Goal: Task Accomplishment & Management: Use online tool/utility

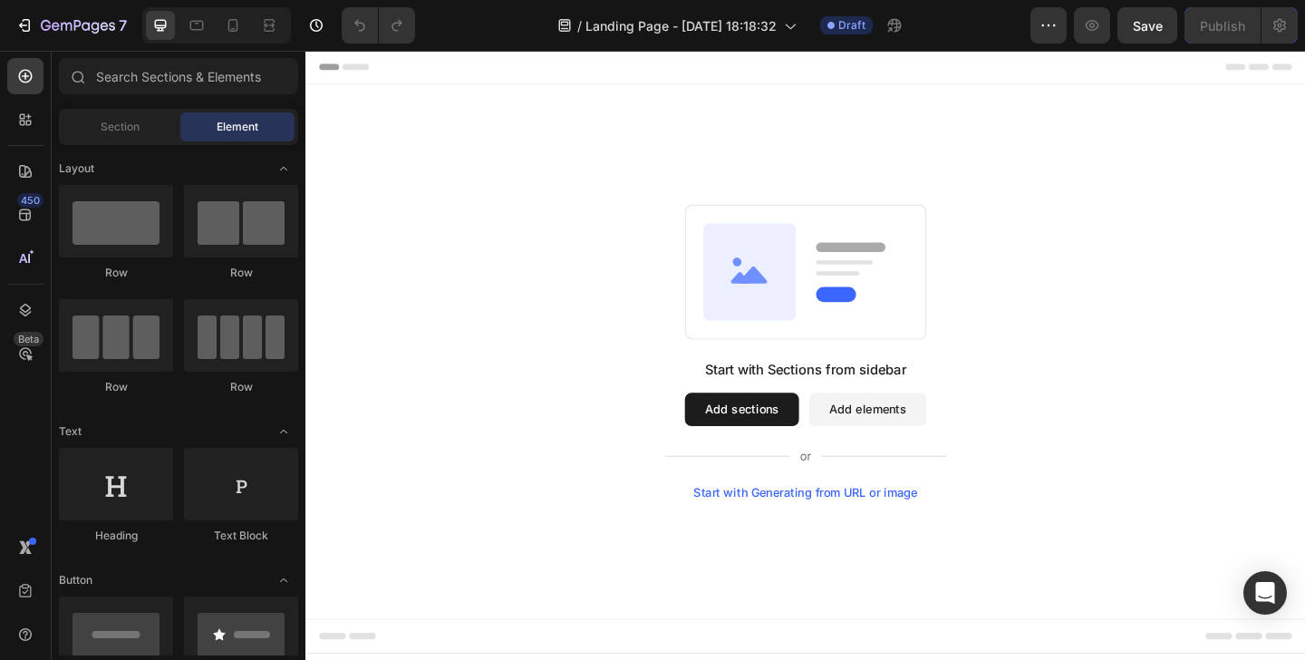
click at [759, 445] on button "Add sections" at bounding box center [780, 441] width 124 height 36
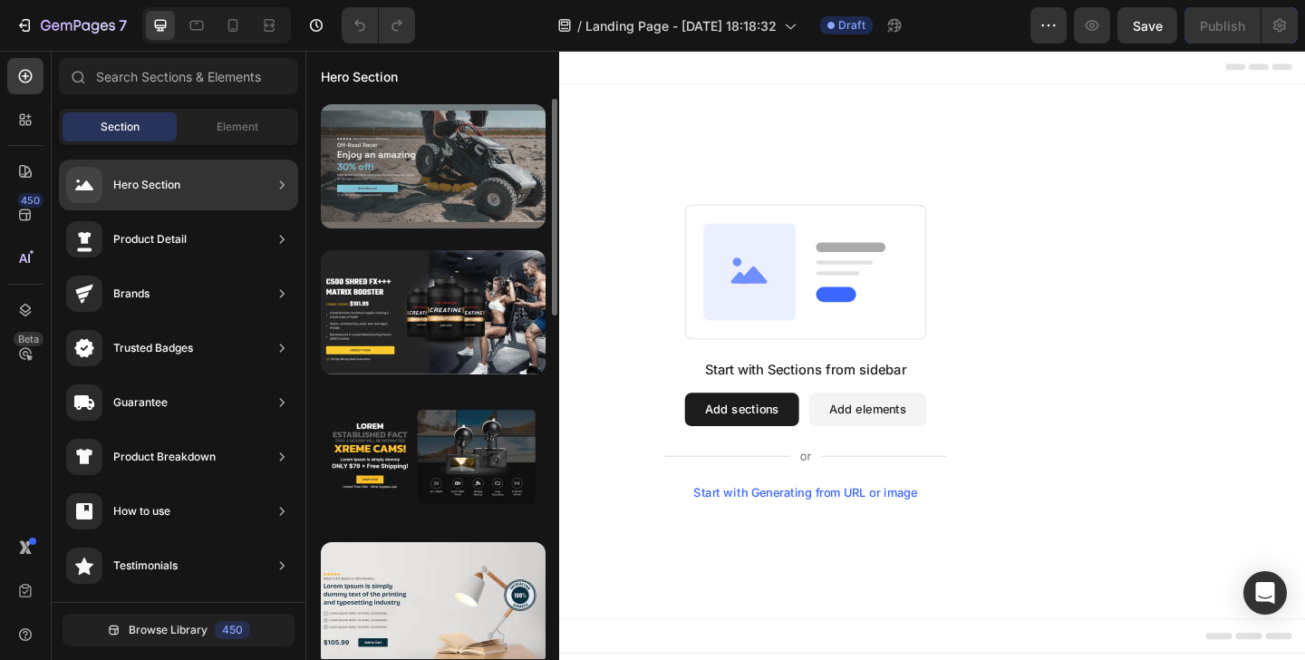
click at [431, 165] on div at bounding box center [433, 166] width 225 height 124
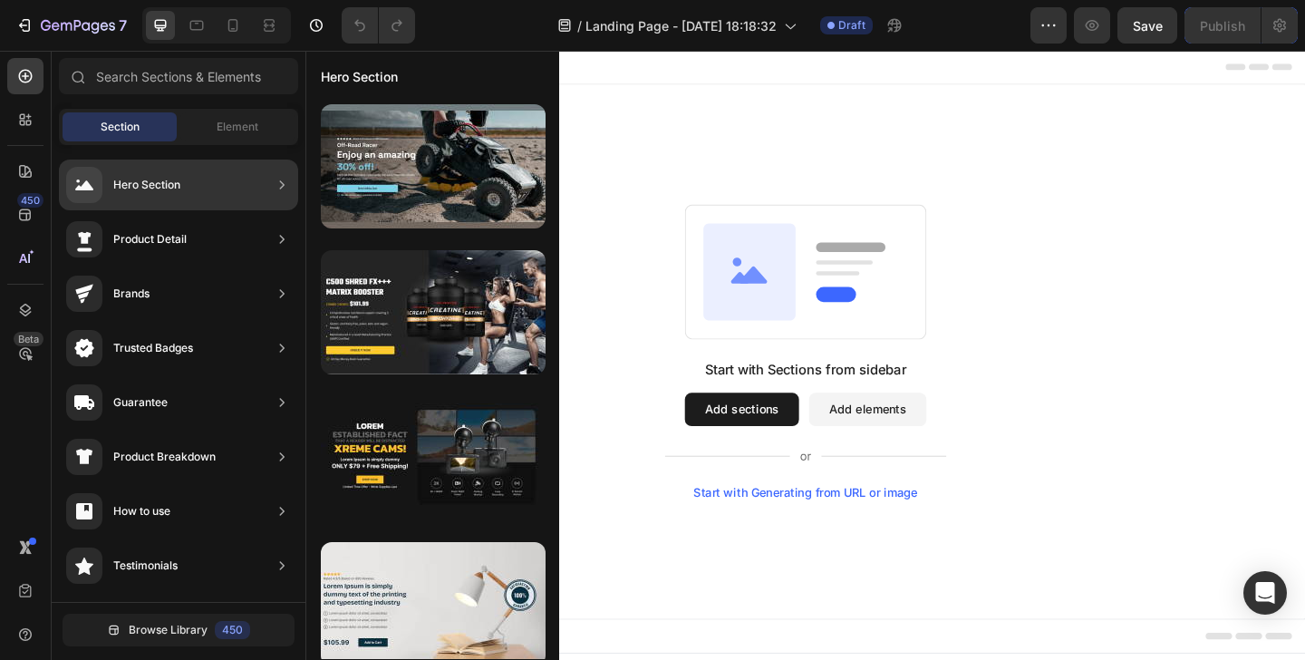
click at [266, 192] on div "Hero Section" at bounding box center [178, 185] width 239 height 51
click at [145, 192] on div "Hero Section" at bounding box center [146, 185] width 67 height 18
click at [287, 180] on icon at bounding box center [282, 185] width 18 height 18
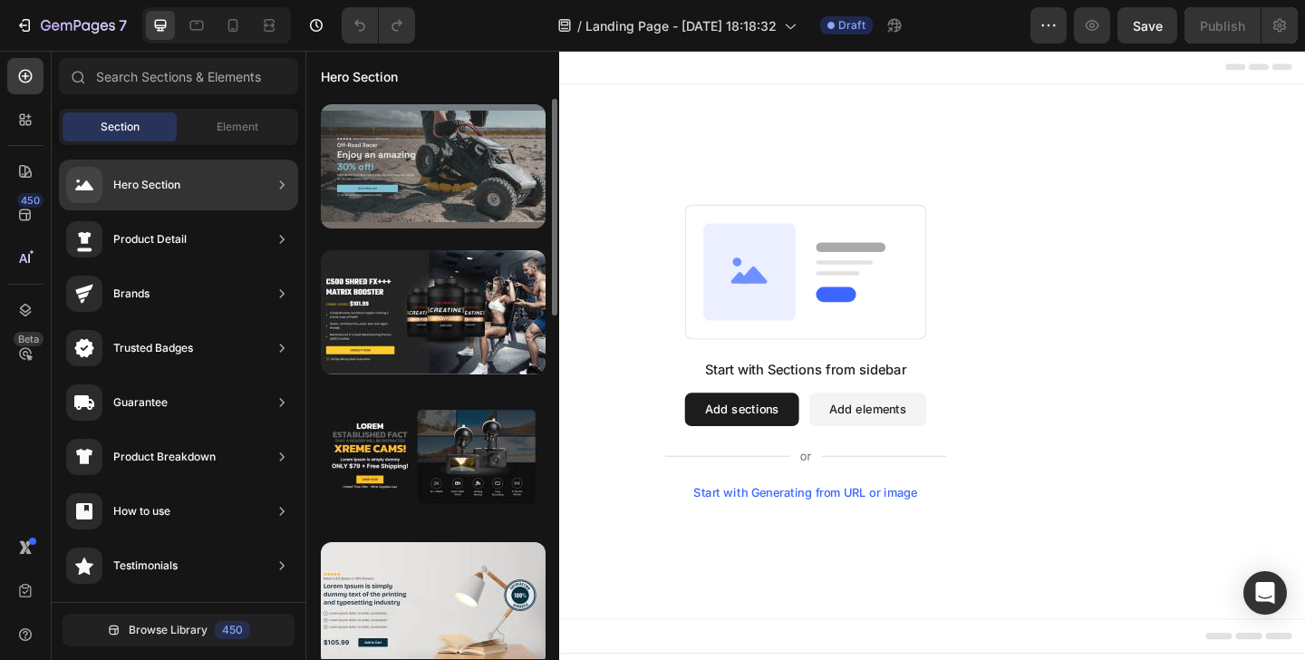
click at [398, 179] on div at bounding box center [433, 166] width 225 height 124
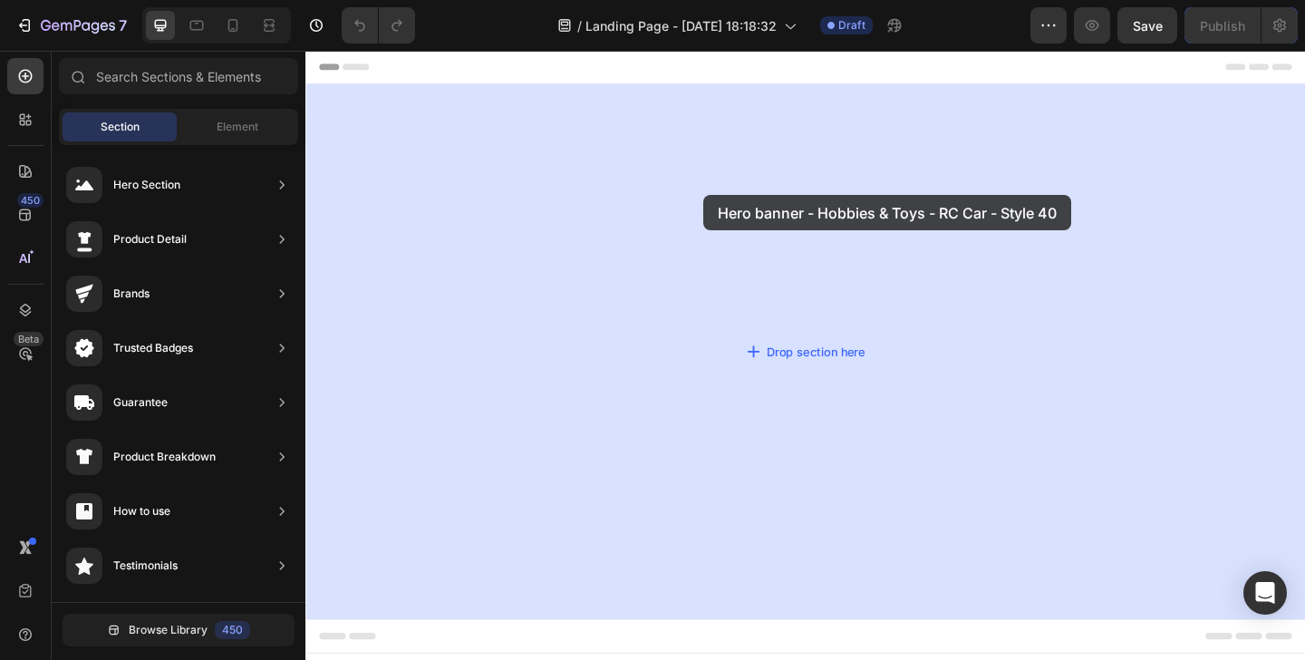
drag, startPoint x: 705, startPoint y: 238, endPoint x: 738, endPoint y: 208, distance: 44.9
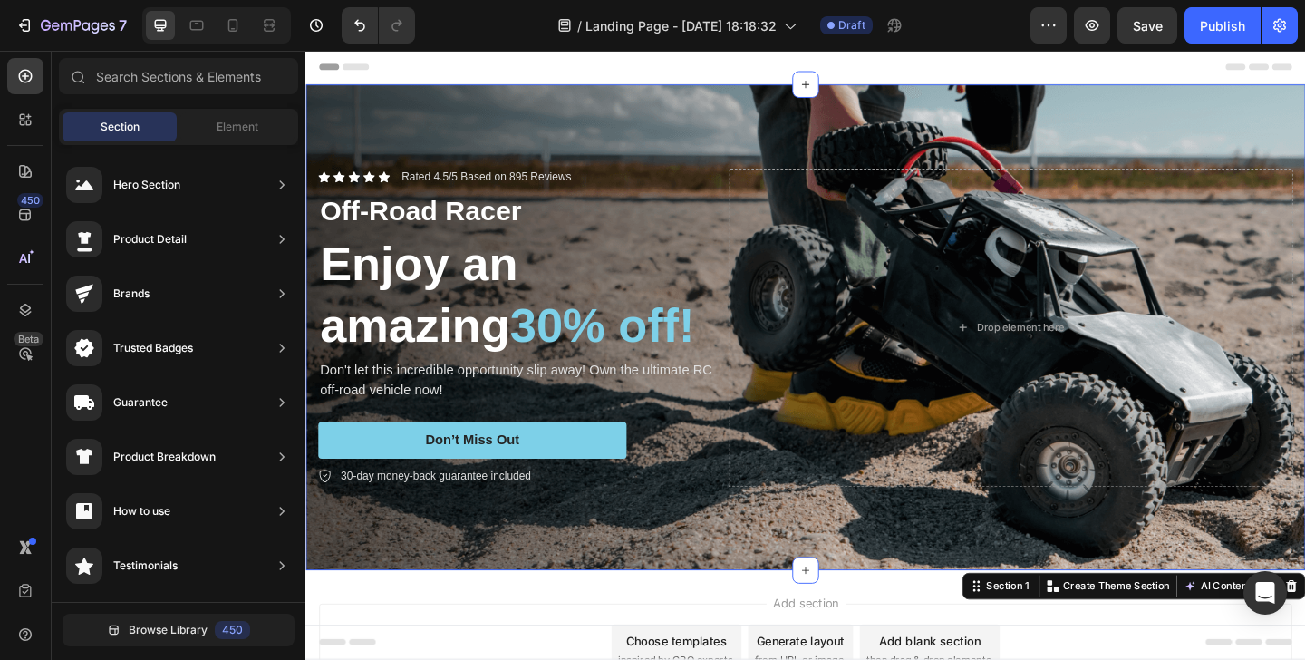
click at [758, 71] on div "Header" at bounding box center [849, 69] width 1059 height 36
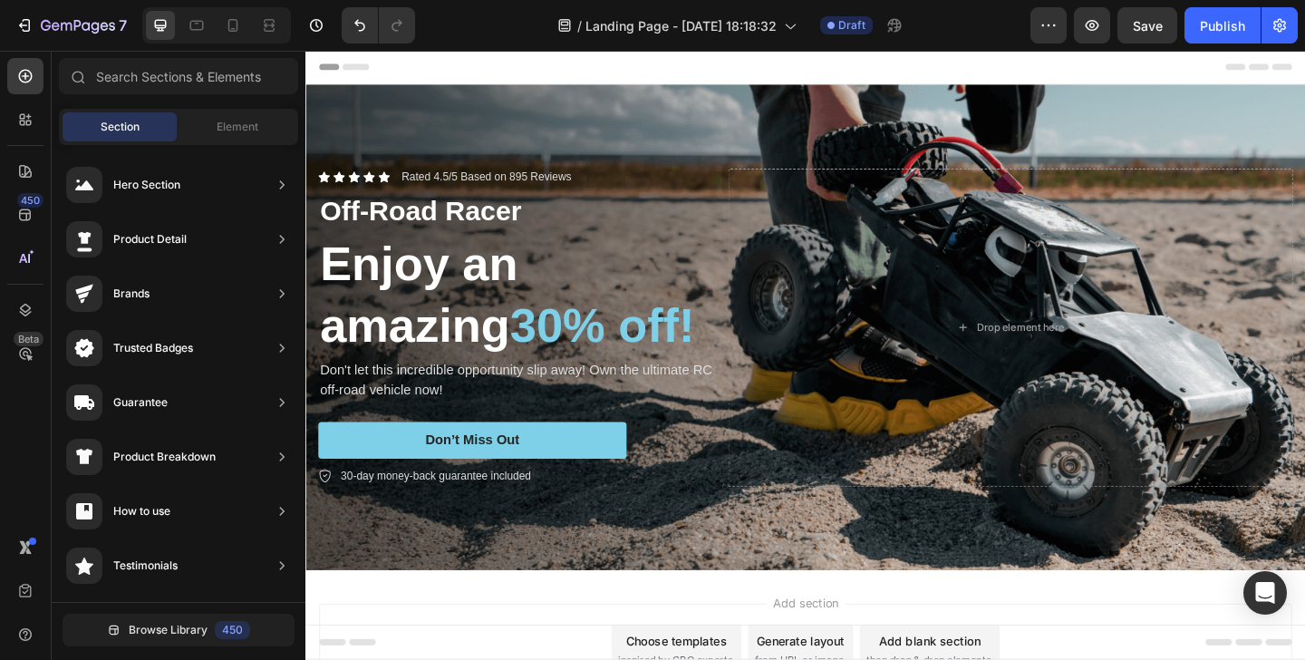
click at [763, 69] on div "Header" at bounding box center [849, 69] width 1059 height 36
click at [520, 68] on div "Header" at bounding box center [849, 69] width 1059 height 36
click at [353, 73] on span "Header" at bounding box center [360, 69] width 40 height 18
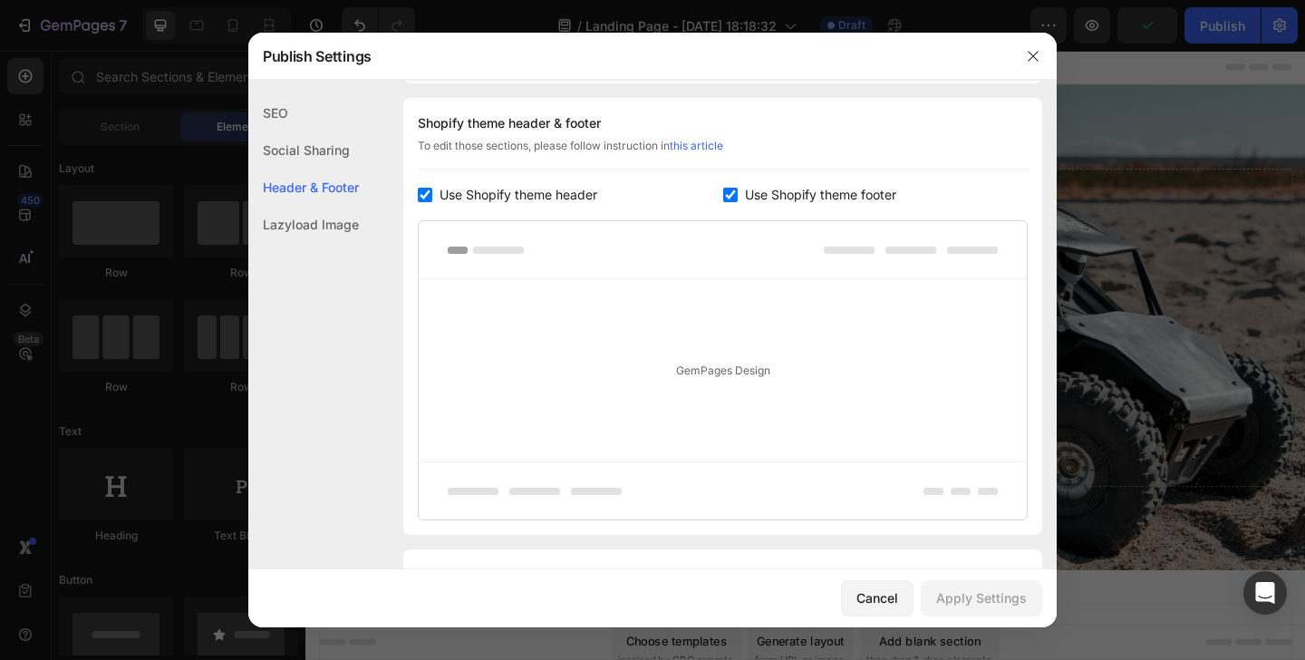
scroll to position [758, 0]
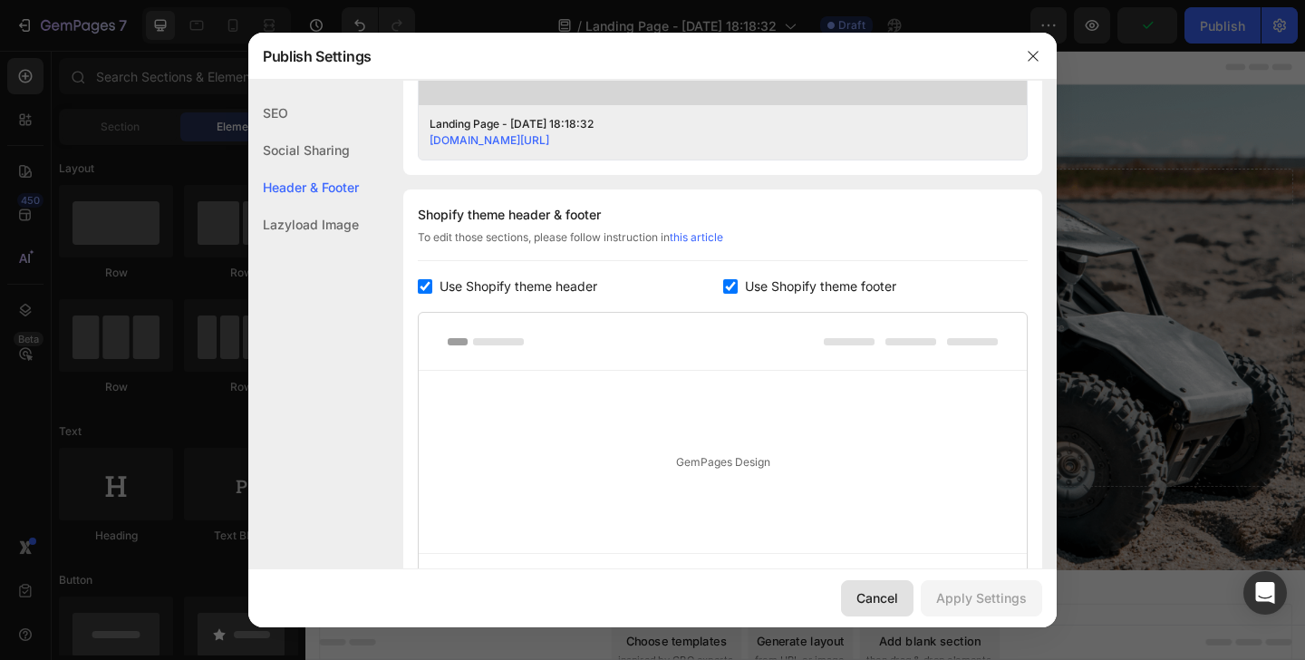
click at [892, 586] on button "Cancel" at bounding box center [877, 598] width 73 height 36
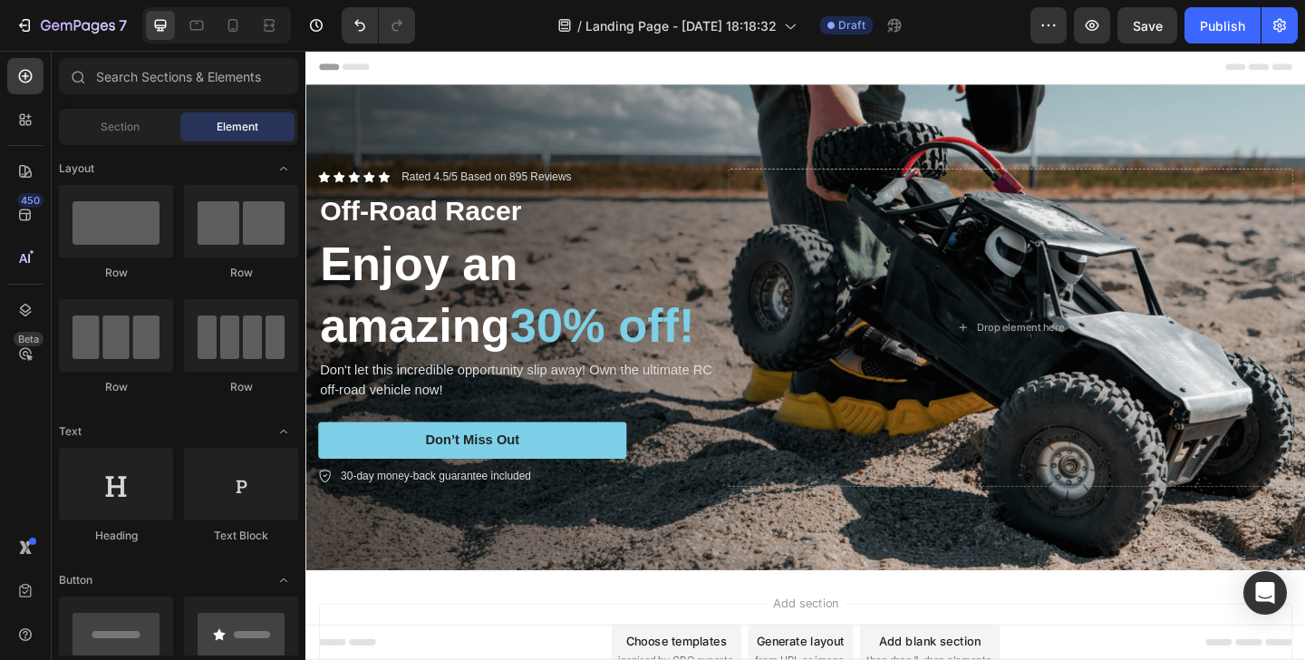
click at [355, 64] on span "Header" at bounding box center [360, 69] width 40 height 18
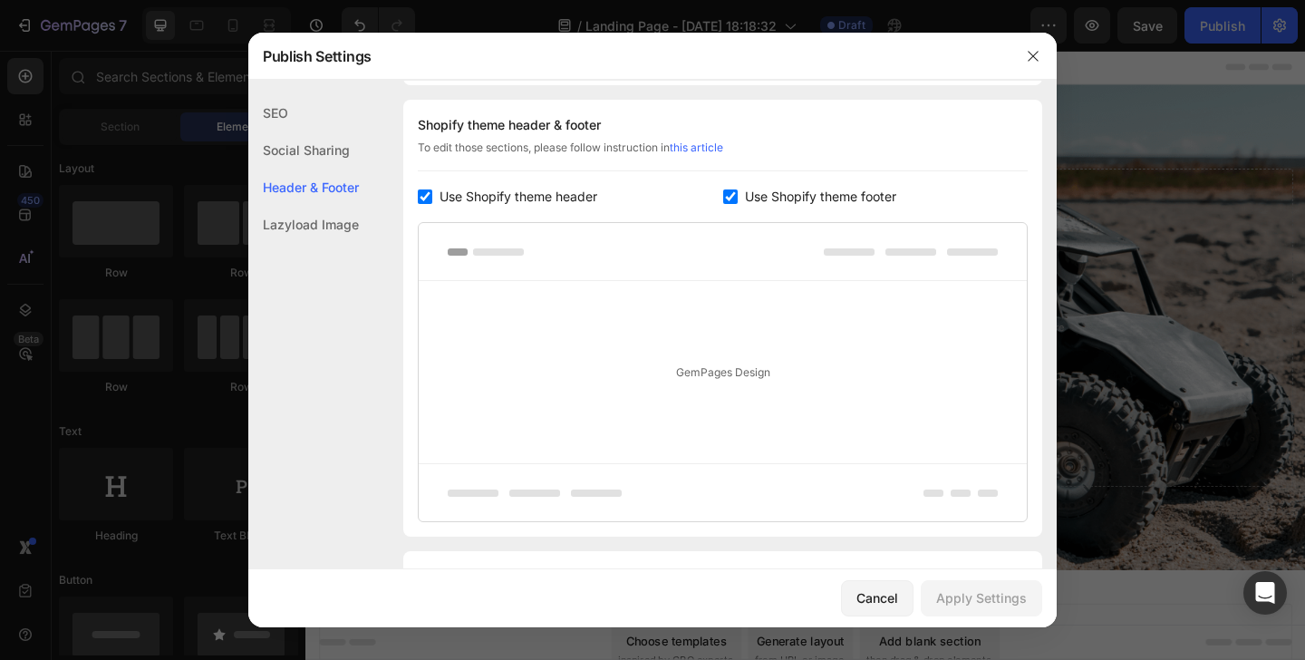
scroll to position [849, 0]
click at [896, 614] on button "Cancel" at bounding box center [877, 598] width 73 height 36
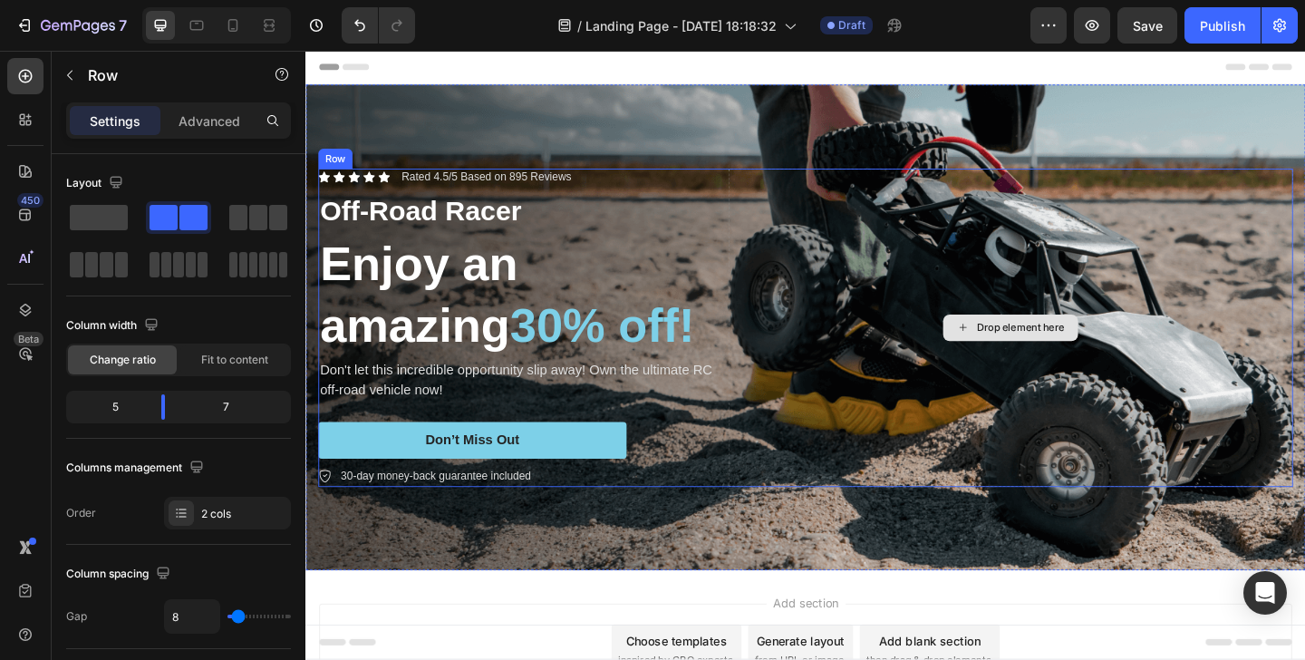
click at [1016, 290] on div "Drop element here" at bounding box center [1072, 352] width 615 height 346
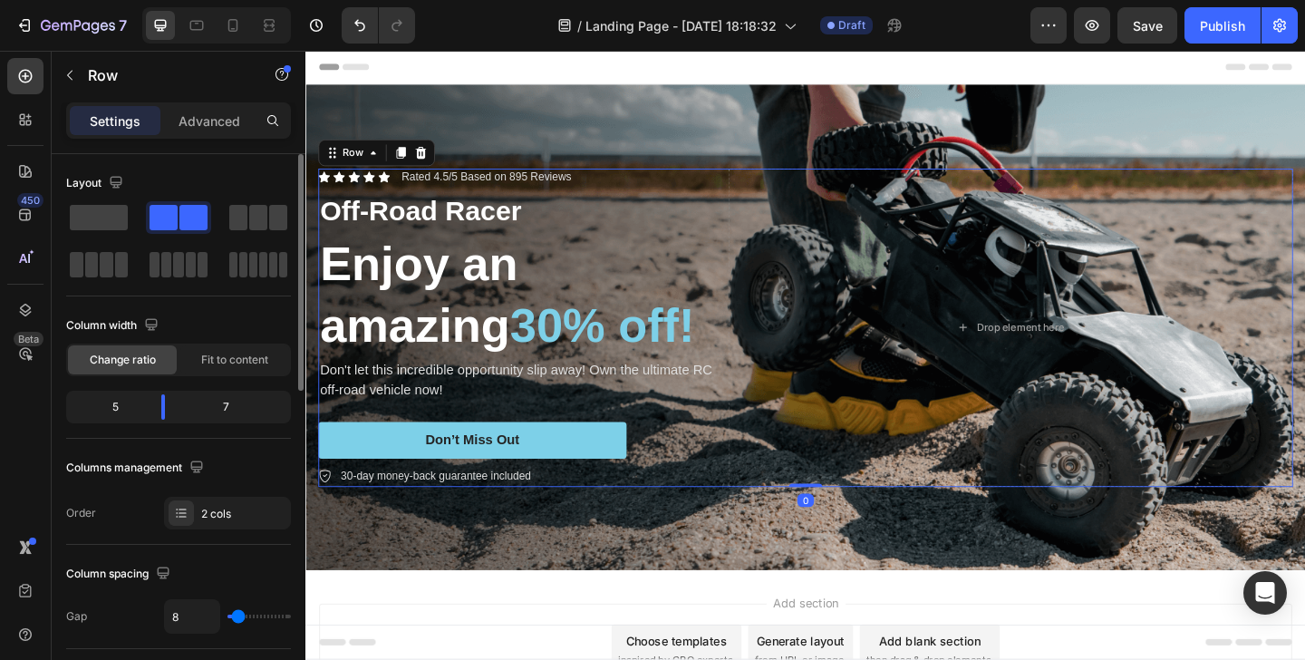
click at [152, 212] on span at bounding box center [164, 217] width 28 height 25
click at [102, 218] on span at bounding box center [99, 217] width 58 height 25
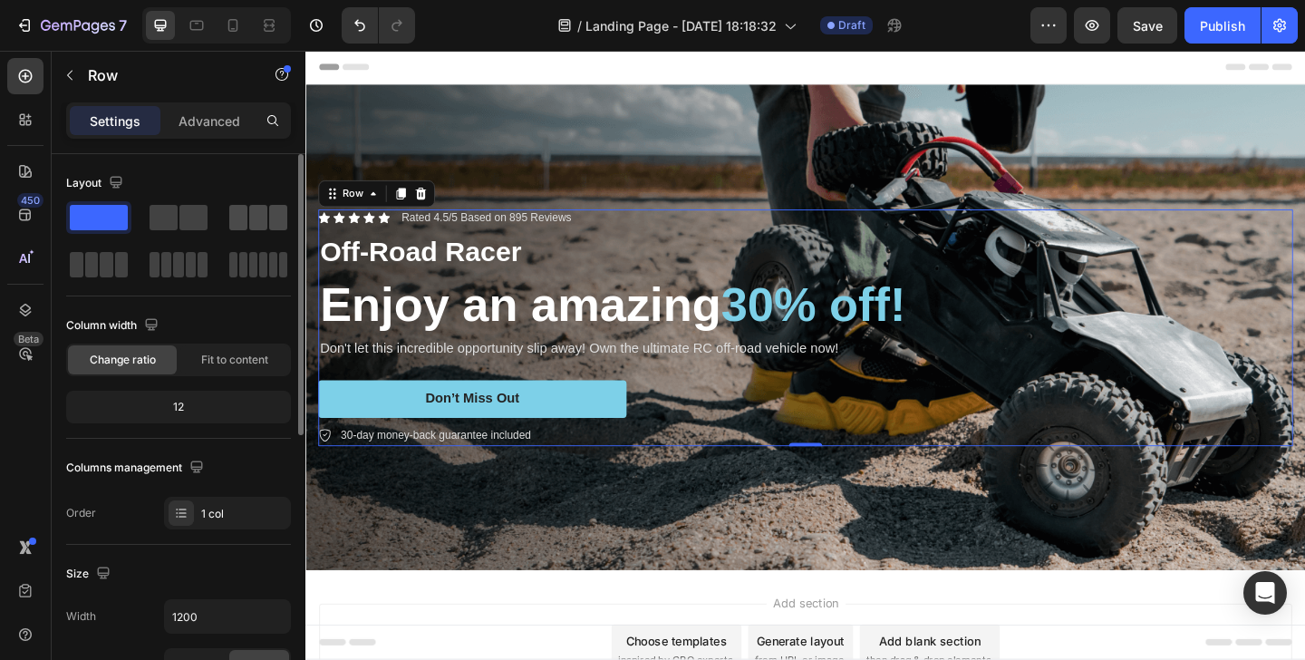
click at [253, 215] on span at bounding box center [258, 217] width 18 height 25
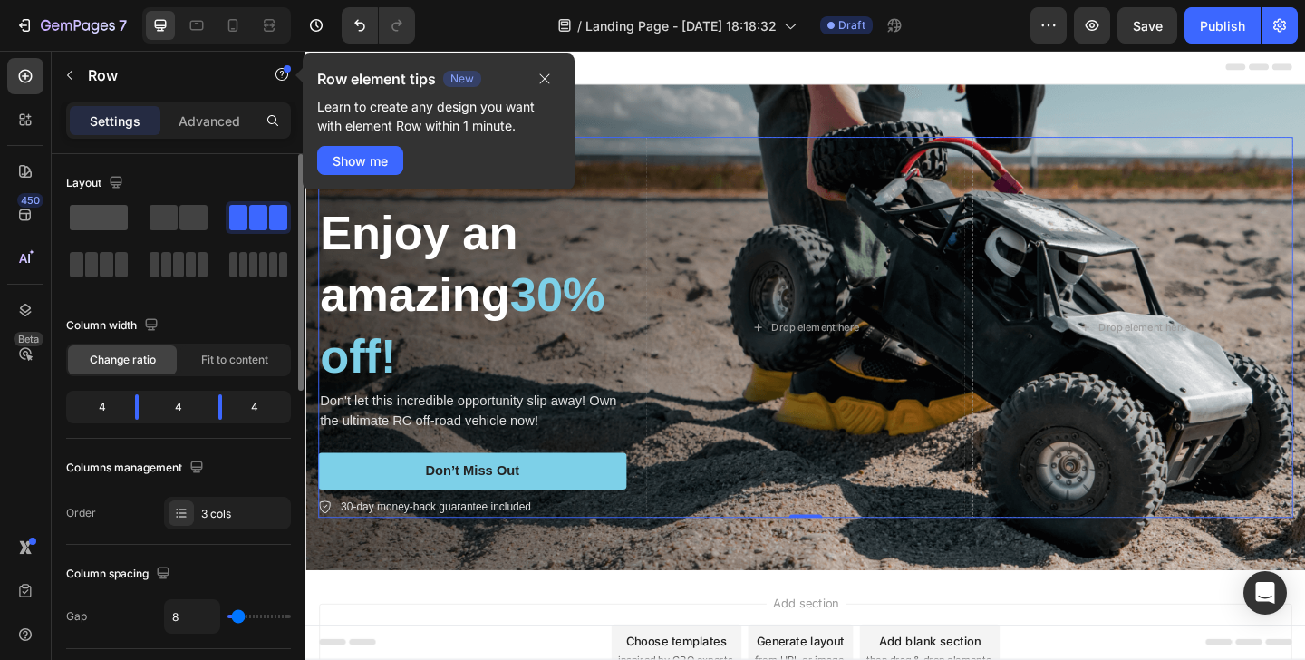
click at [73, 229] on span at bounding box center [99, 217] width 58 height 25
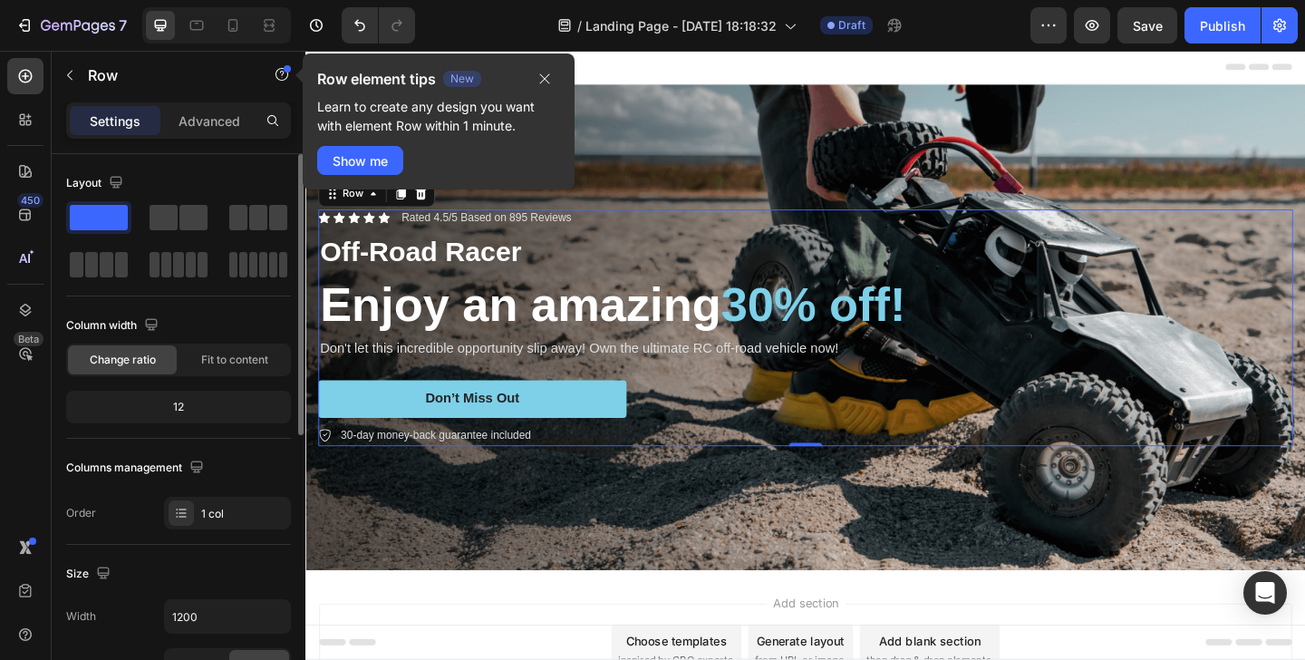
click at [235, 464] on div "Columns management" at bounding box center [178, 467] width 225 height 29
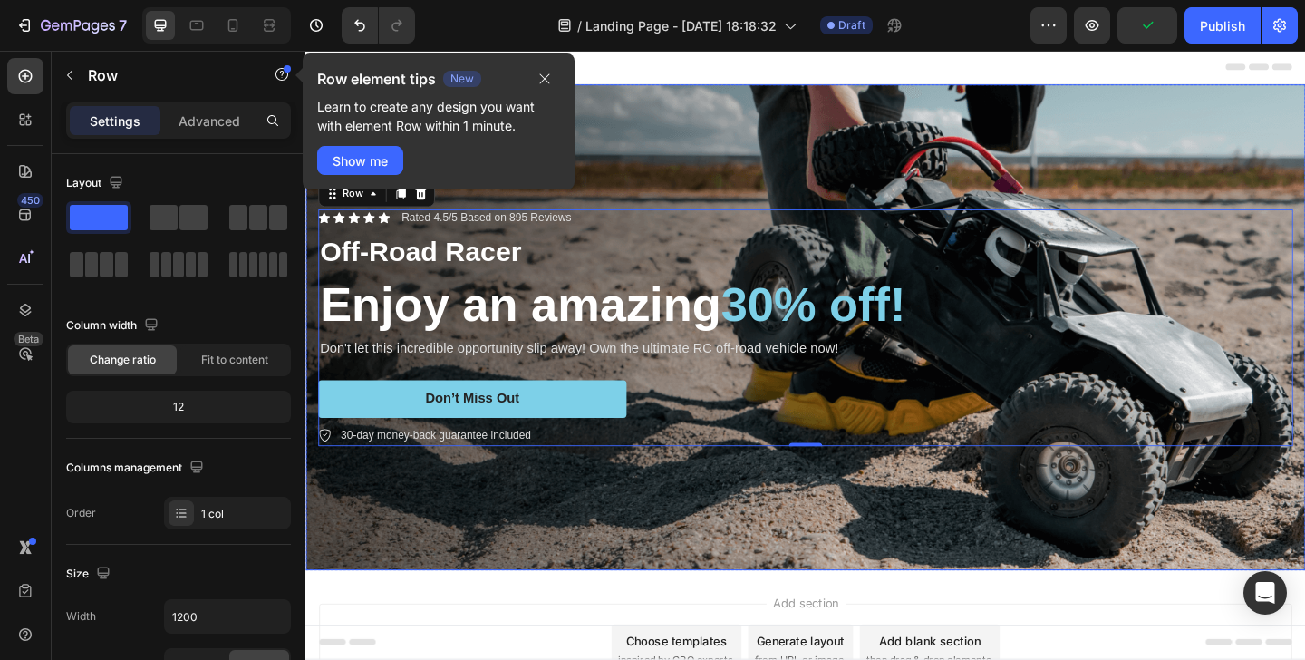
click at [823, 138] on div "Background Image" at bounding box center [849, 352] width 1088 height 528
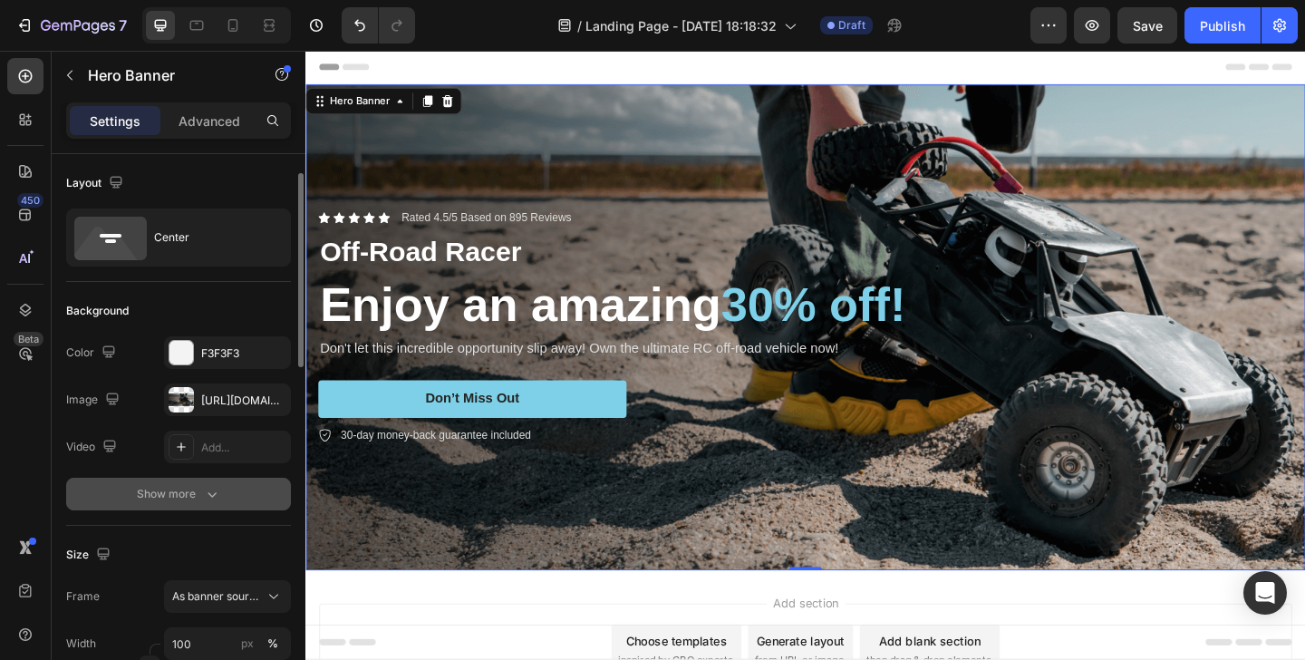
scroll to position [35, 0]
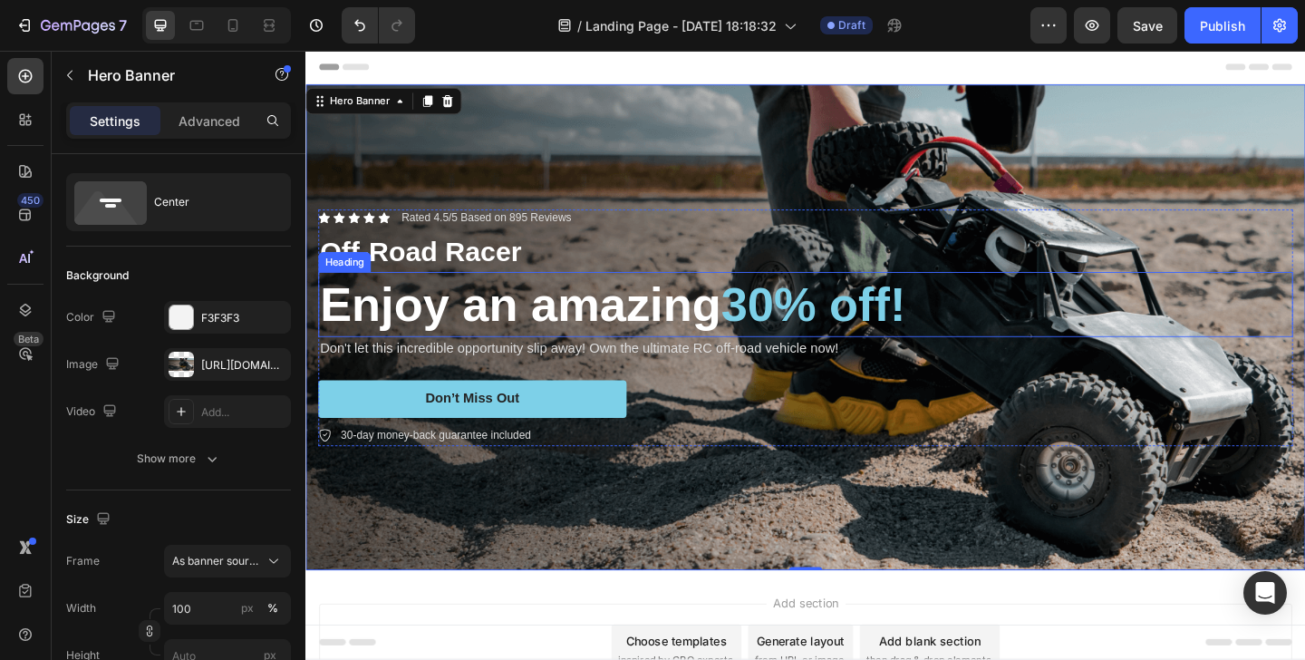
click at [422, 329] on h2 "Enjoy an amazing 30% off!" at bounding box center [849, 327] width 1061 height 71
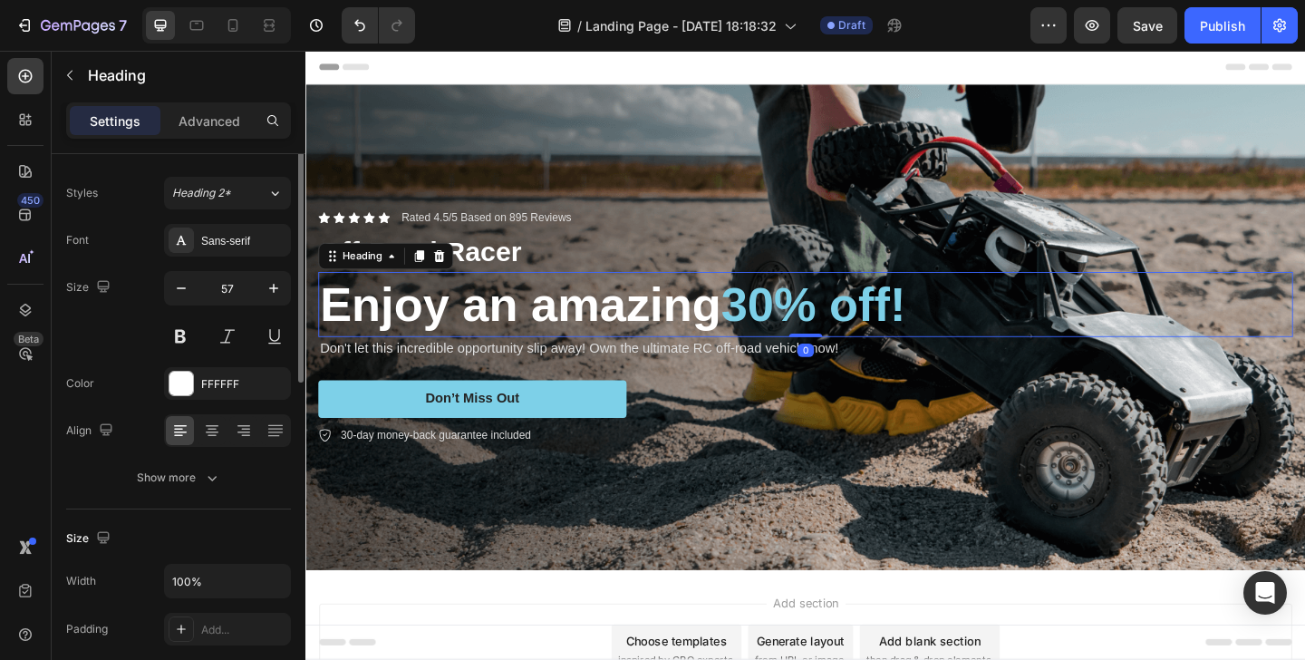
scroll to position [0, 0]
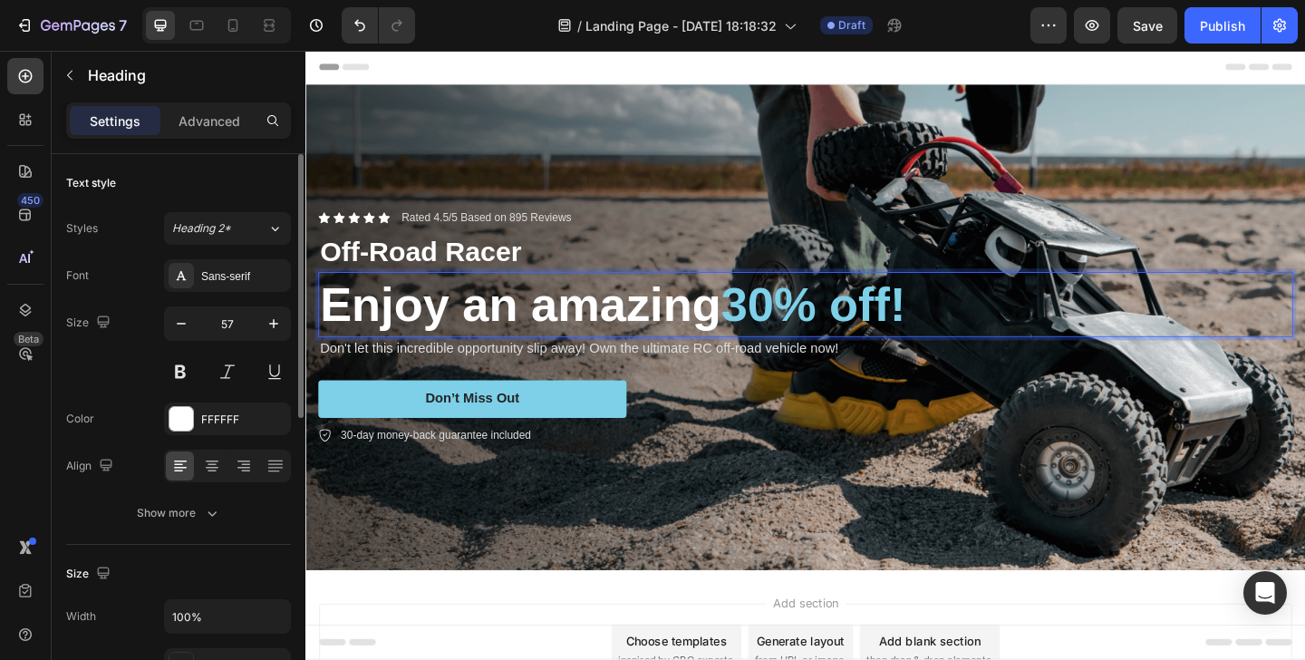
click at [422, 329] on h2 "Enjoy an amazing 30% off!" at bounding box center [849, 327] width 1061 height 71
click at [422, 329] on p "Enjoy an amazing 30% off!" at bounding box center [849, 327] width 1057 height 67
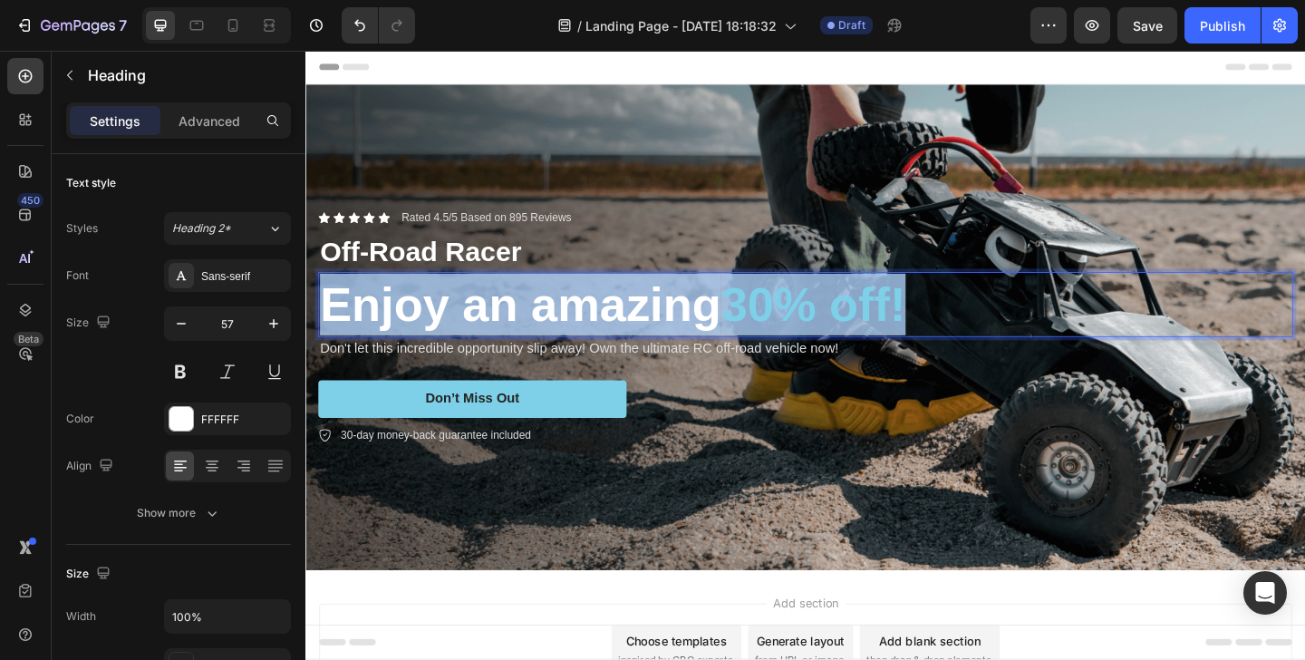
click at [422, 329] on p "Enjoy an amazing 30% off!" at bounding box center [849, 327] width 1057 height 67
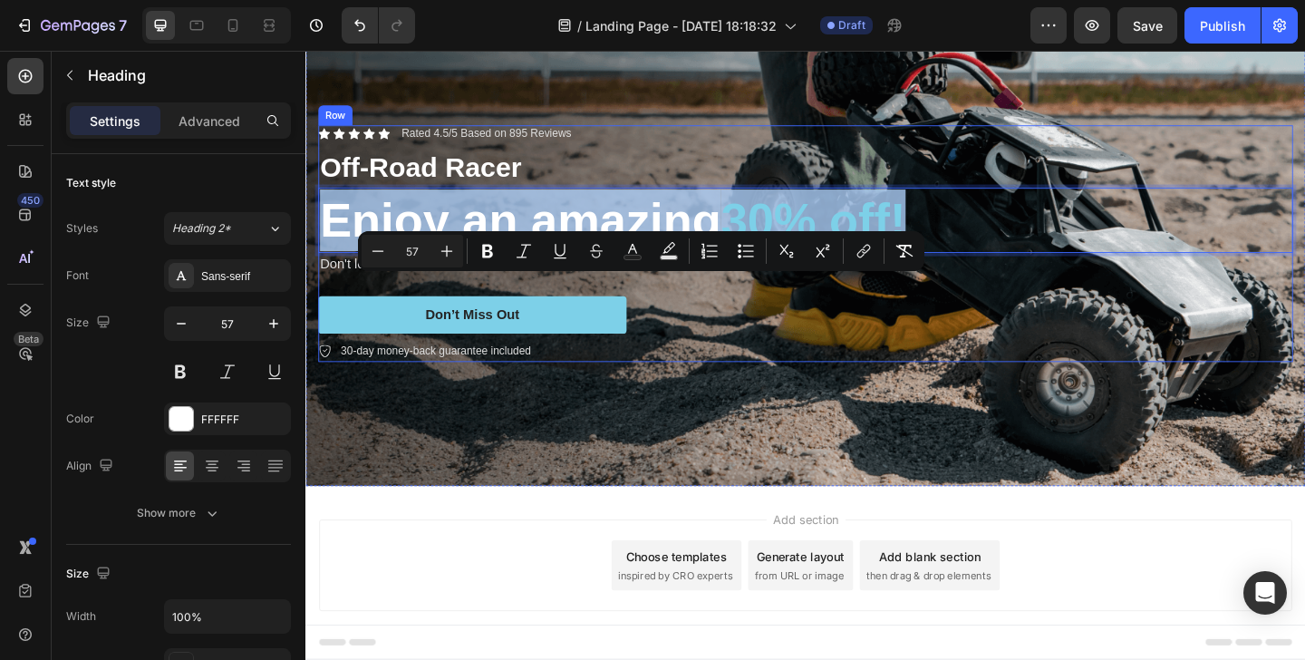
scroll to position [126, 0]
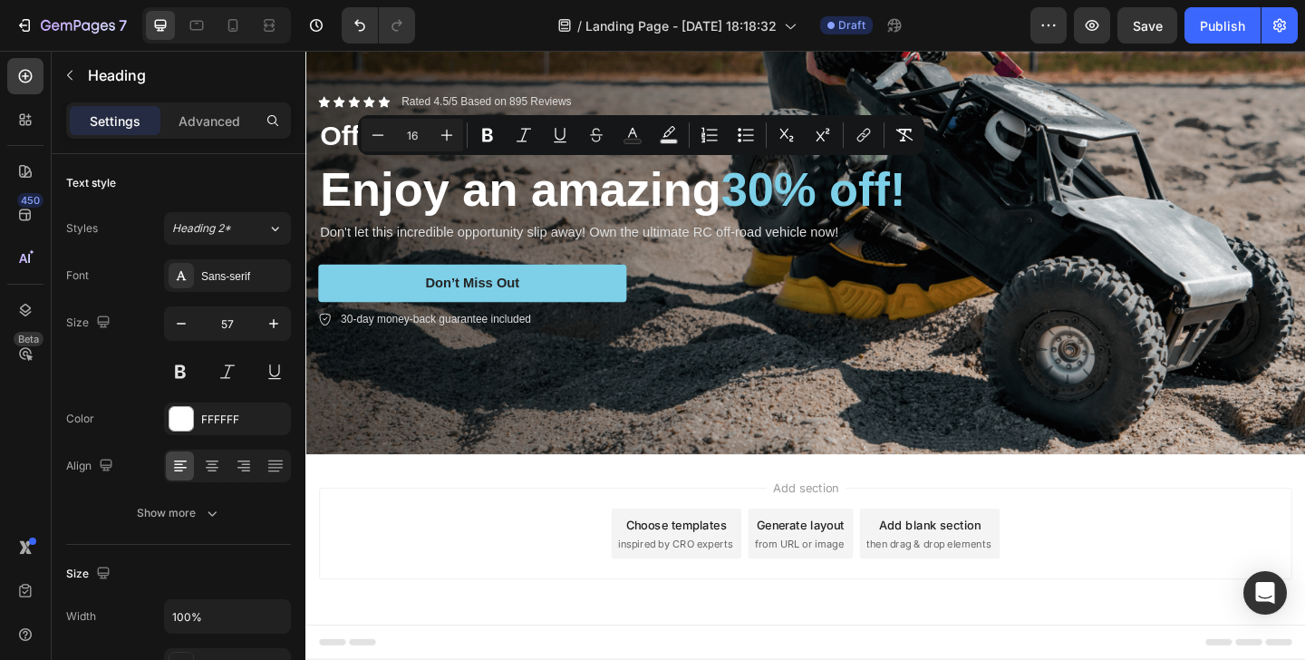
click at [775, 573] on div "Choose templates inspired by CRO experts" at bounding box center [708, 576] width 141 height 54
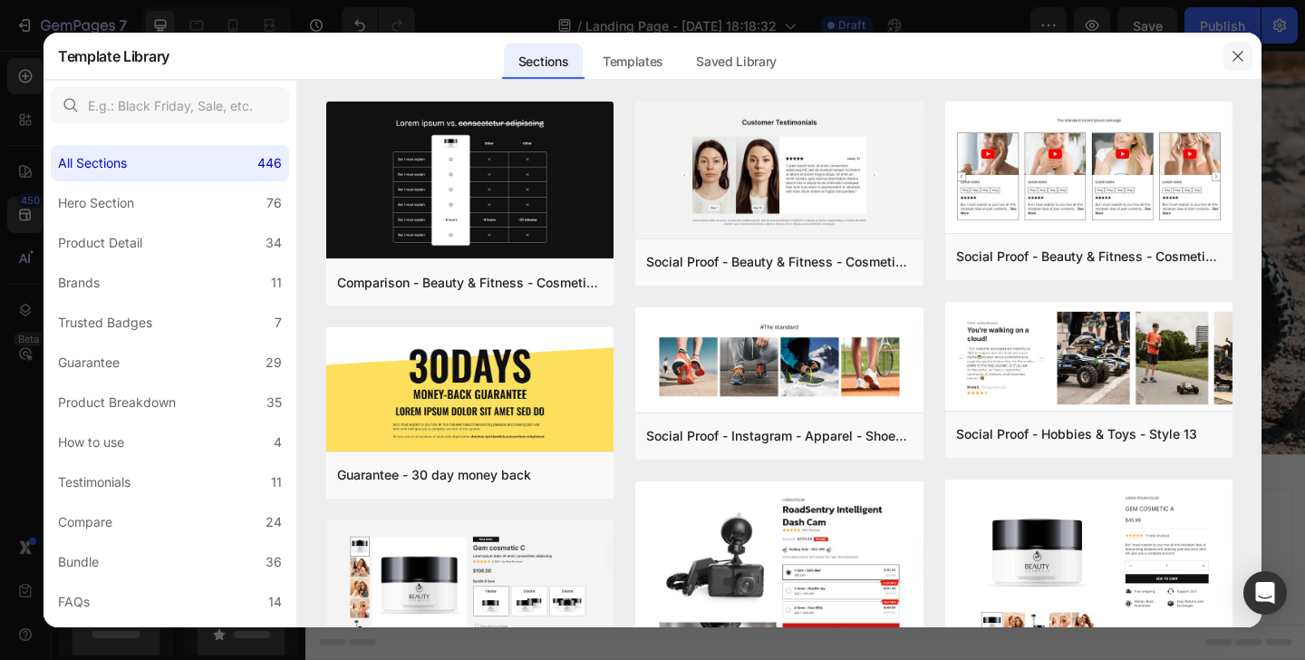
click at [1241, 59] on icon "button" at bounding box center [1238, 56] width 10 height 10
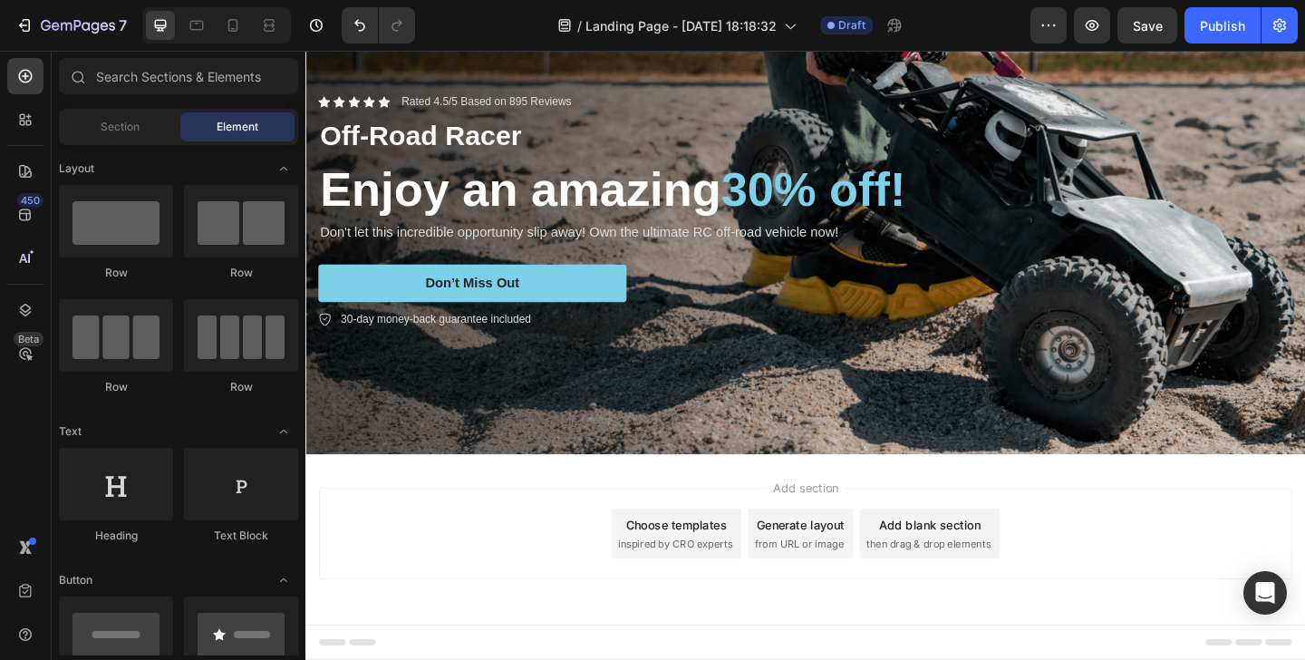
click at [841, 532] on span "Add section" at bounding box center [850, 526] width 86 height 19
click at [840, 528] on span "Add section" at bounding box center [850, 526] width 86 height 19
click at [838, 523] on span "Add section" at bounding box center [850, 526] width 86 height 19
click at [838, 571] on div "Generate layout" at bounding box center [844, 566] width 95 height 19
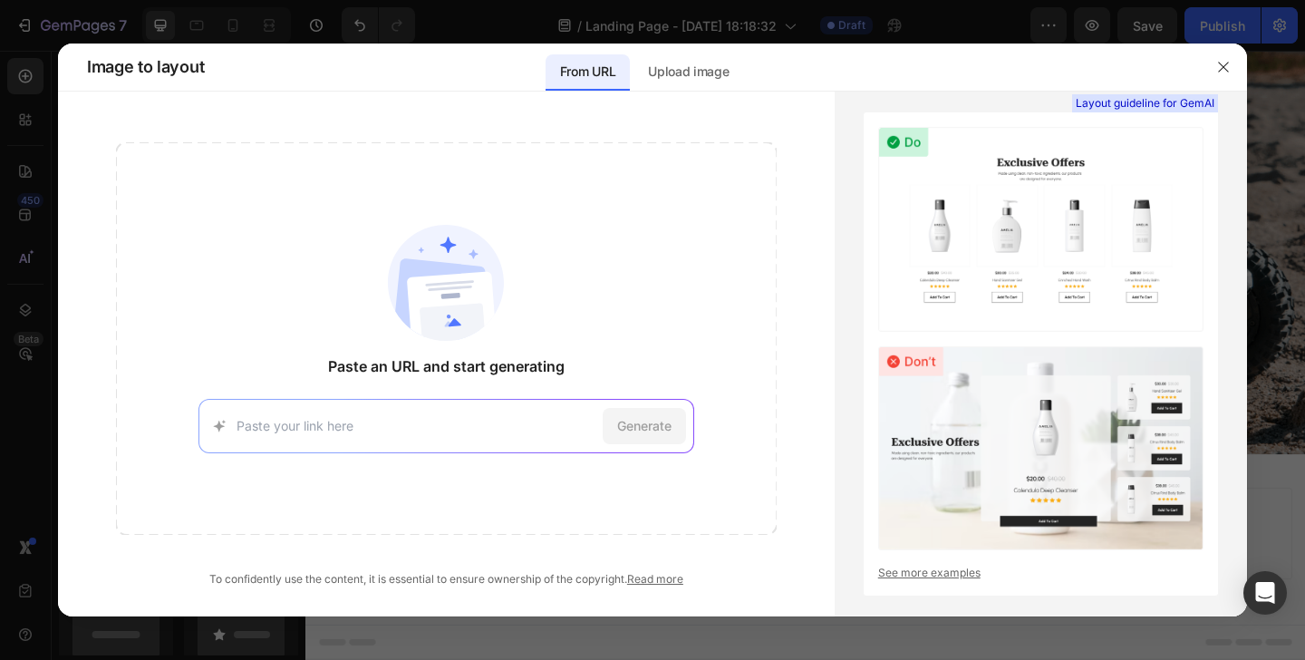
click at [460, 449] on div "Generate" at bounding box center [447, 426] width 496 height 54
click at [441, 430] on input at bounding box center [416, 425] width 359 height 19
paste input "[URL][DOMAIN_NAME]"
type input "[URL][DOMAIN_NAME]"
click at [621, 432] on span "Generate" at bounding box center [644, 425] width 54 height 19
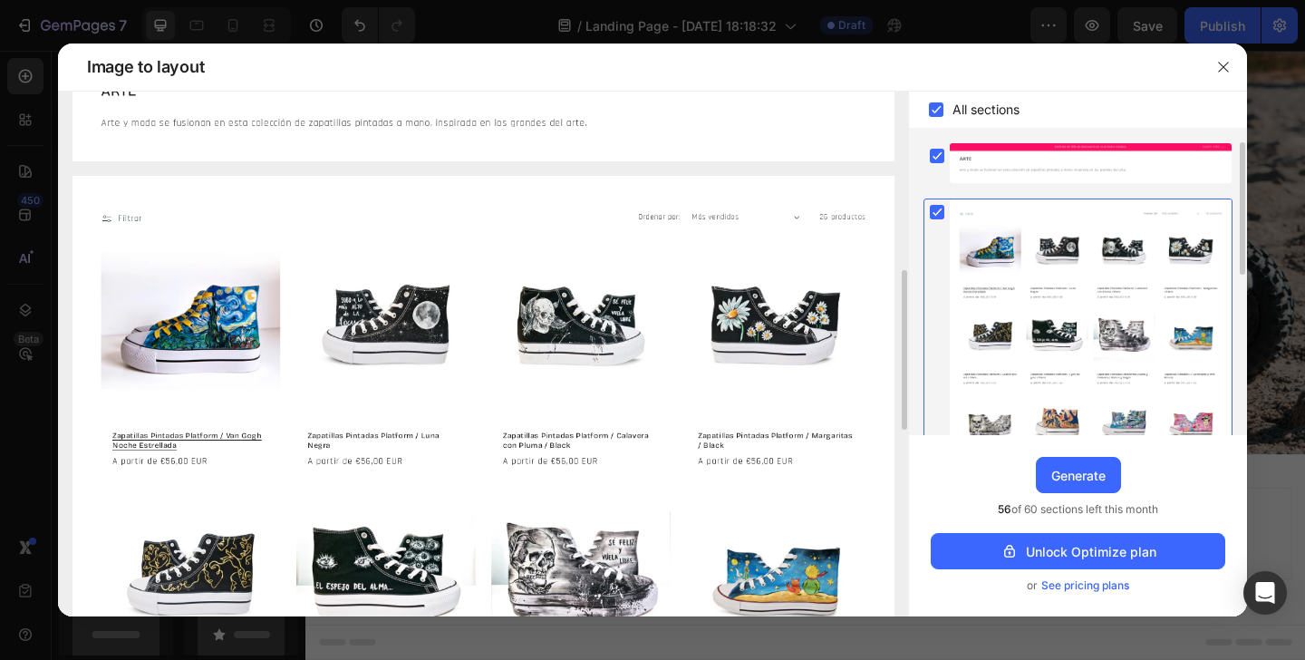
scroll to position [0, 0]
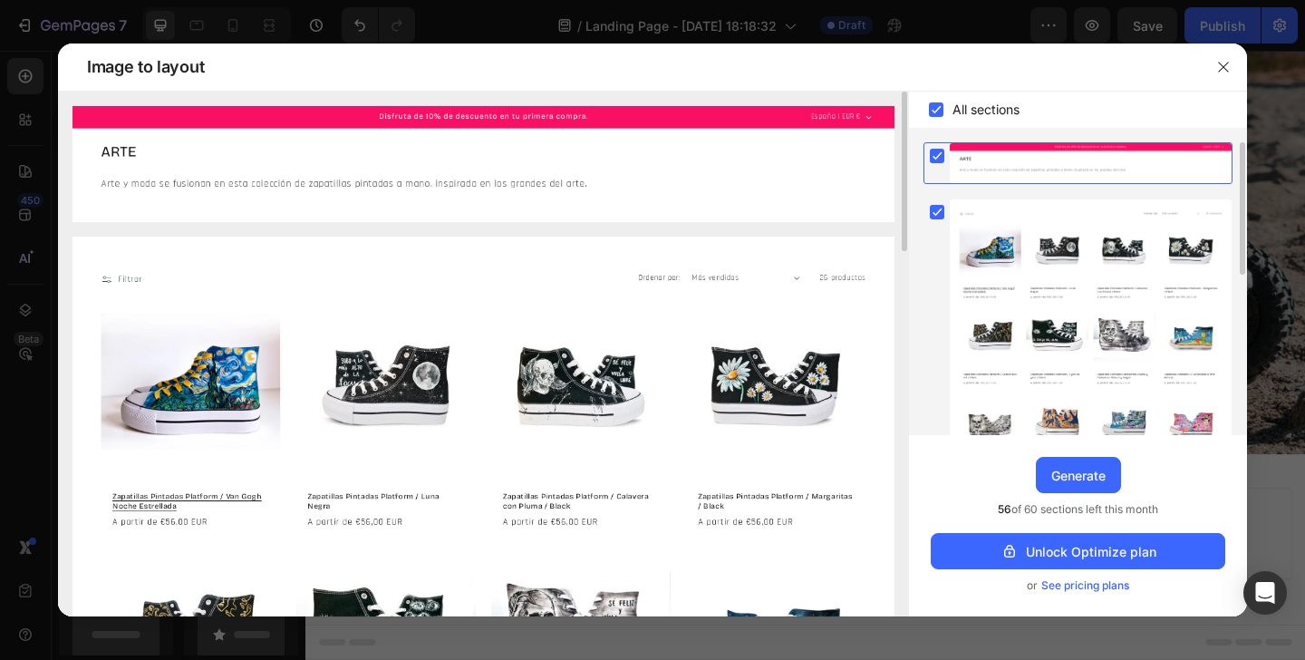
click at [938, 154] on icon at bounding box center [938, 155] width 8 height 7
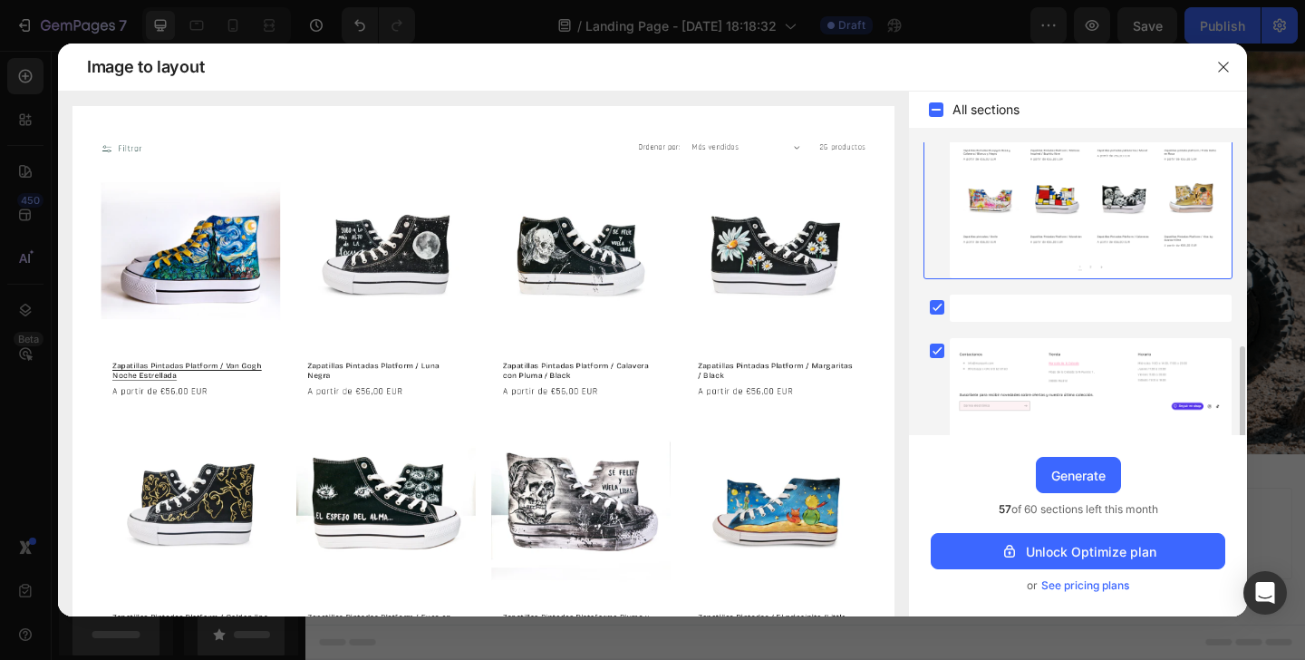
scroll to position [354, 0]
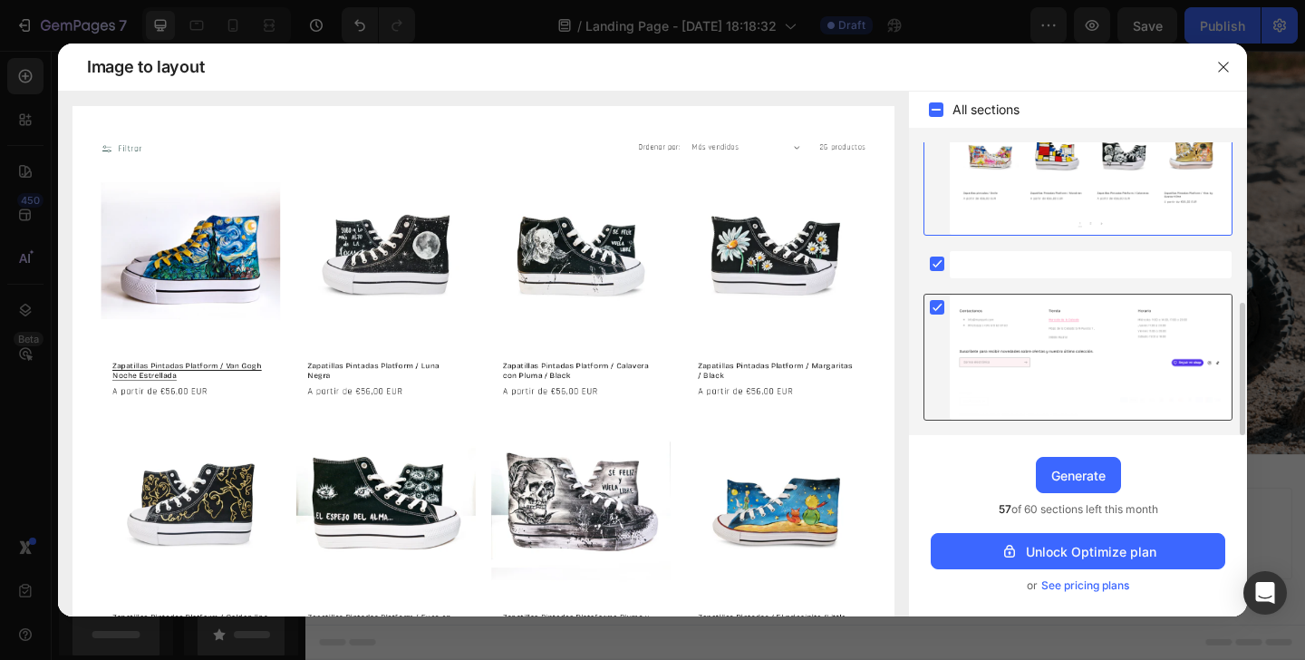
click at [942, 305] on rect at bounding box center [937, 307] width 15 height 15
click at [942, 305] on icon at bounding box center [937, 307] width 18 height 19
click at [1218, 75] on button "button" at bounding box center [1223, 67] width 29 height 29
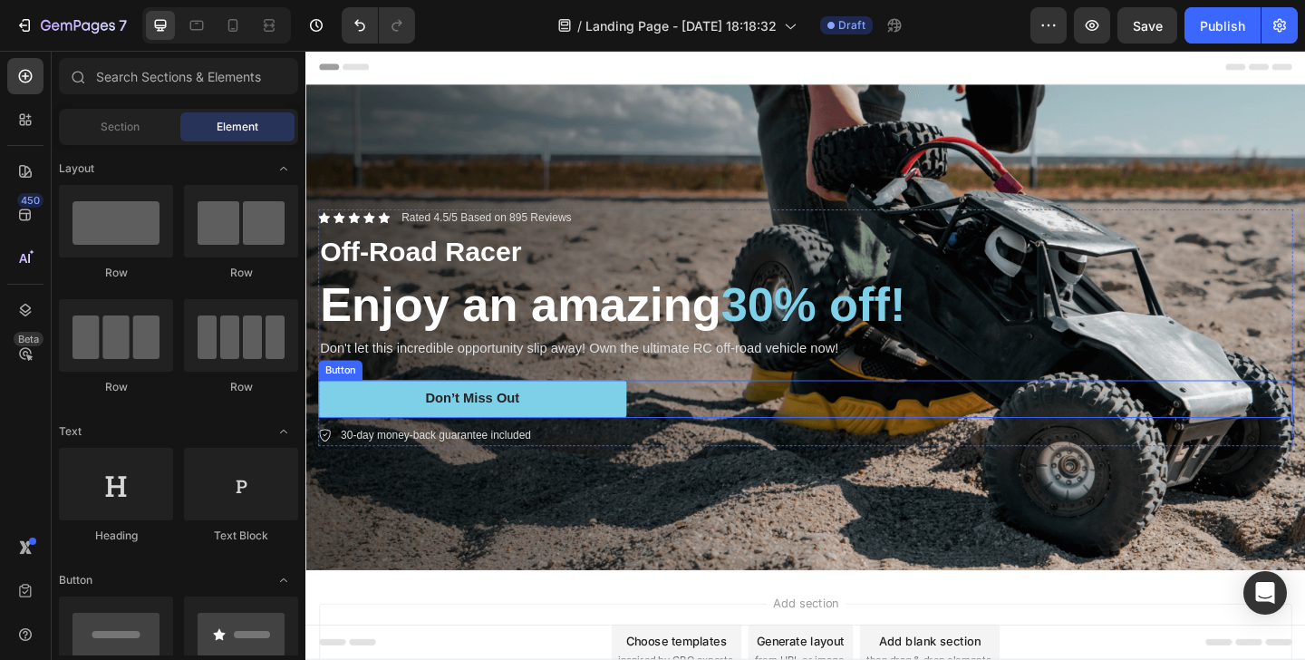
scroll to position [126, 0]
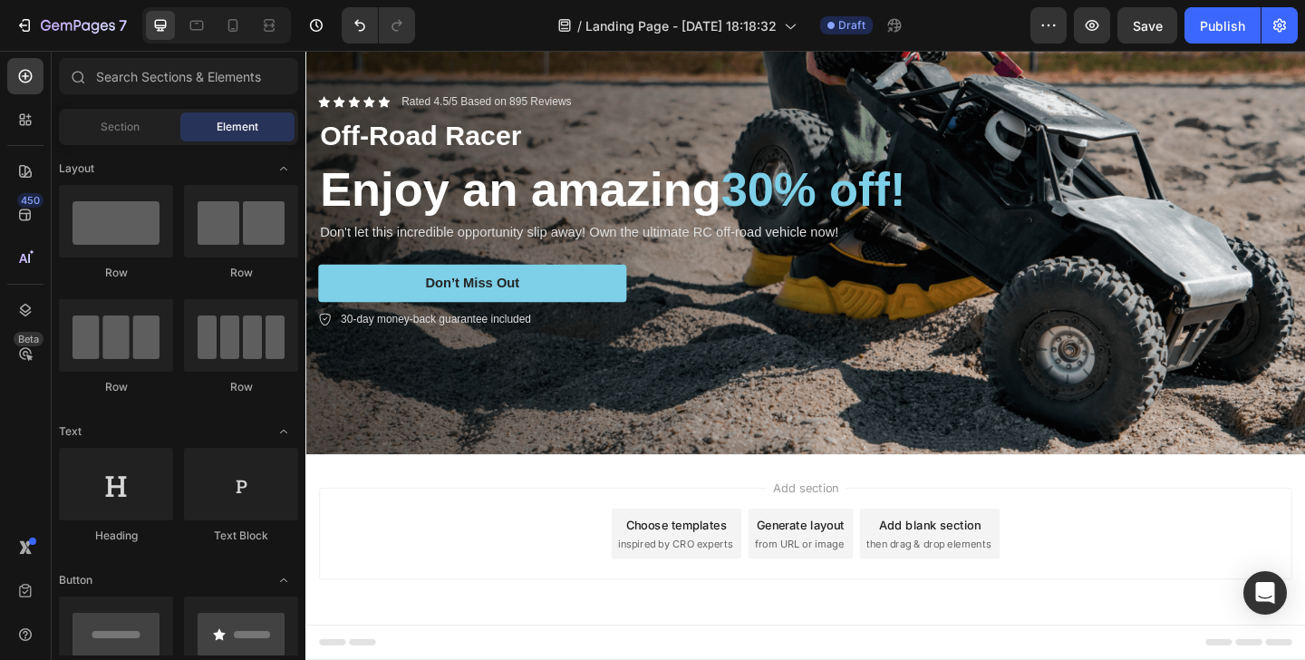
click at [848, 525] on span "Add section" at bounding box center [850, 526] width 86 height 19
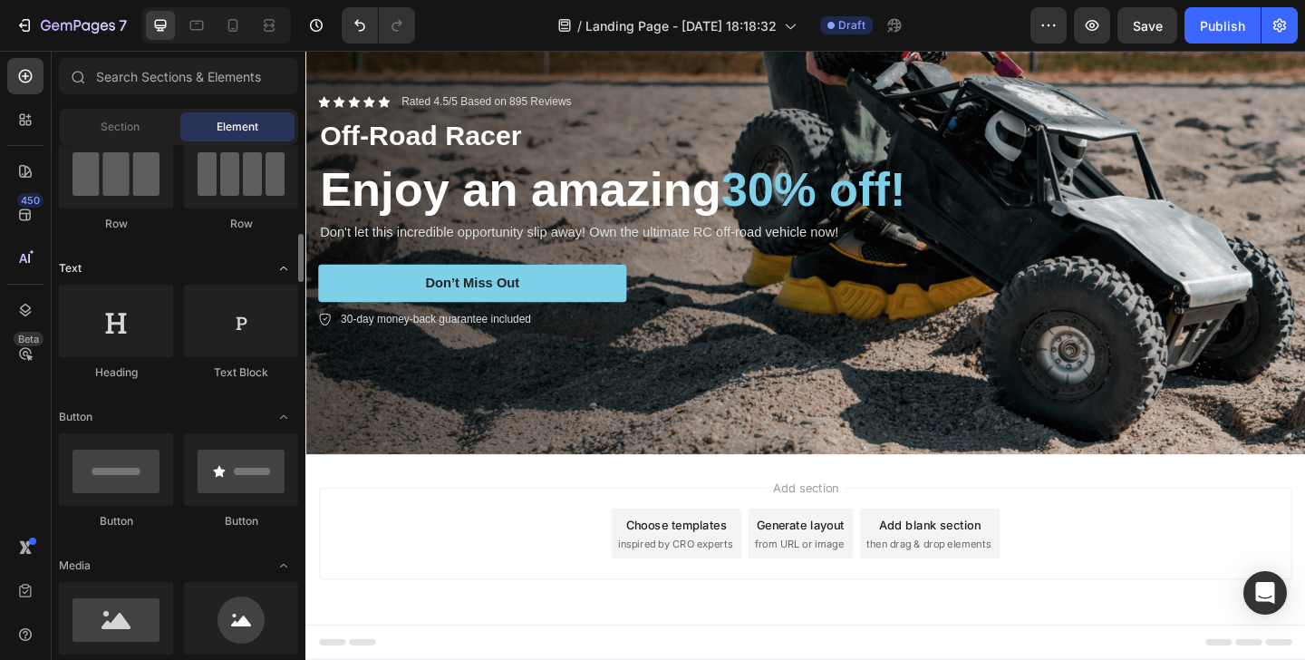
scroll to position [312, 0]
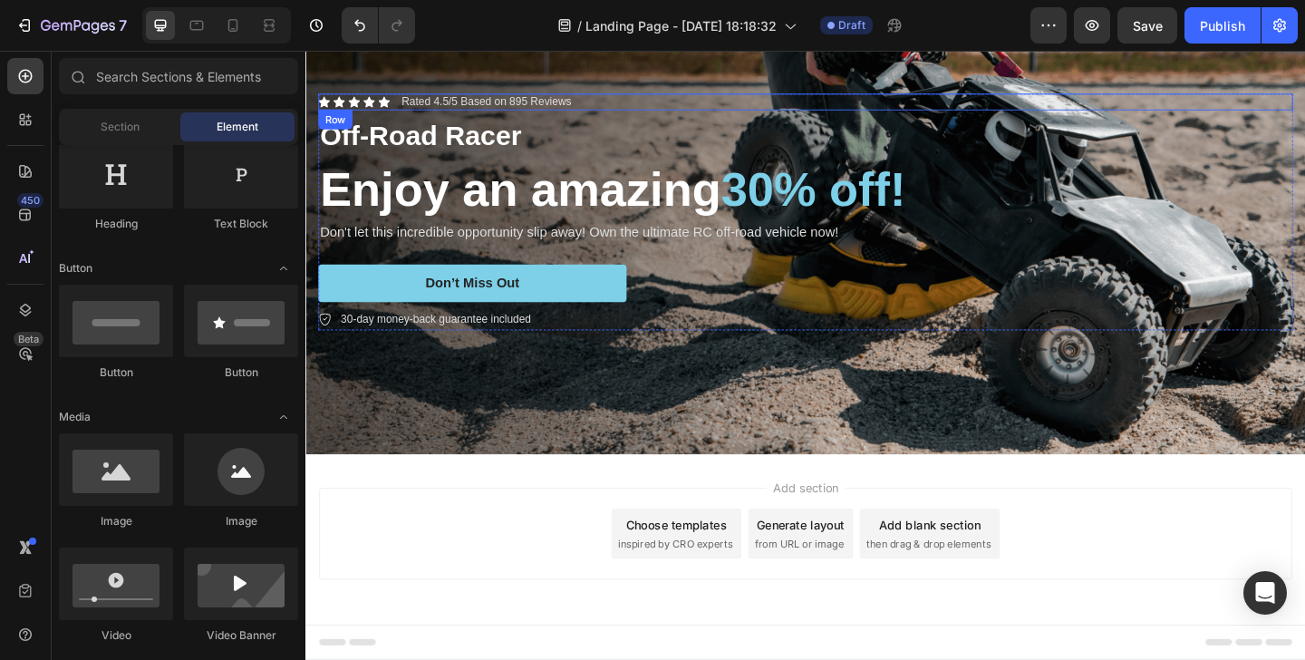
click at [895, 74] on div "Icon Icon Icon Icon Icon Icon List Rated 4.5/5 Based on 895 Reviews Text Block …" at bounding box center [849, 226] width 1088 height 315
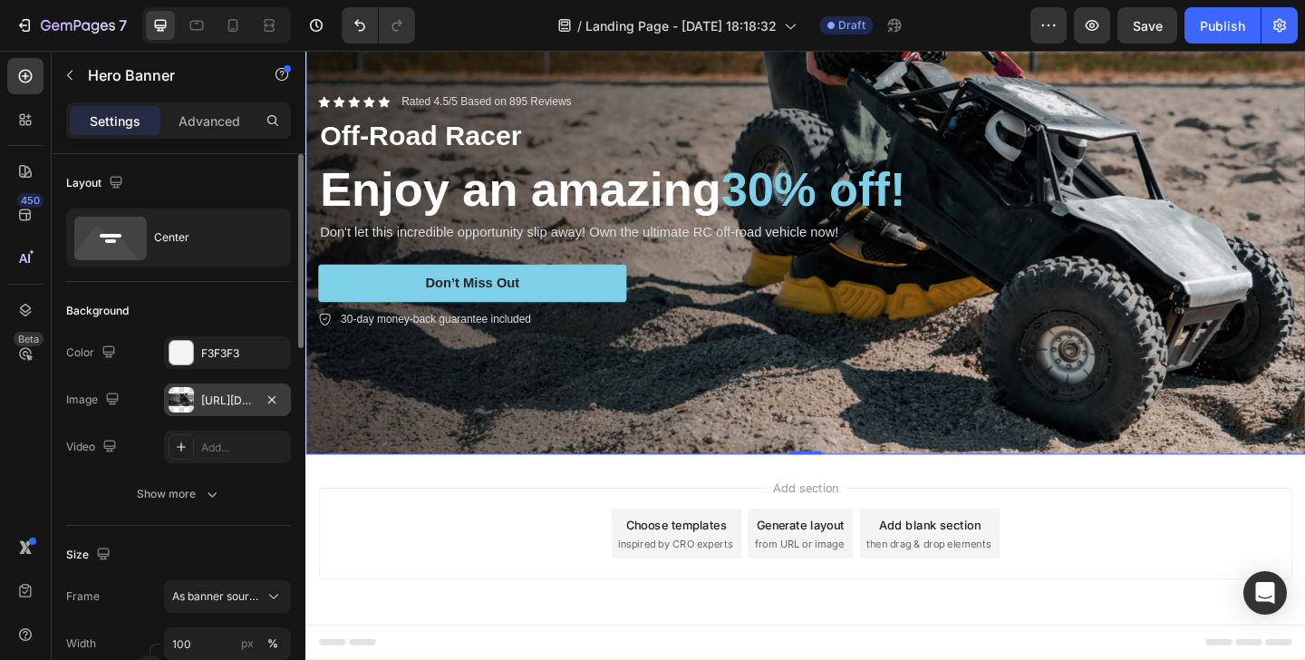
click at [172, 400] on div at bounding box center [181, 399] width 25 height 25
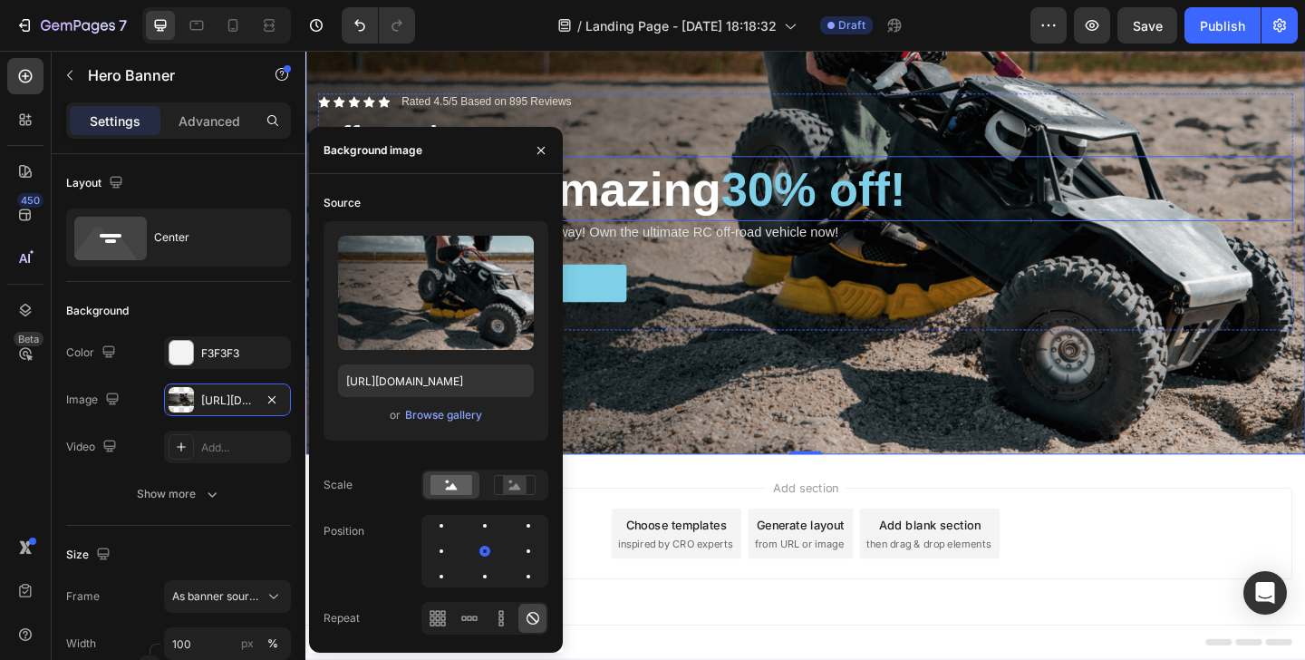
scroll to position [0, 0]
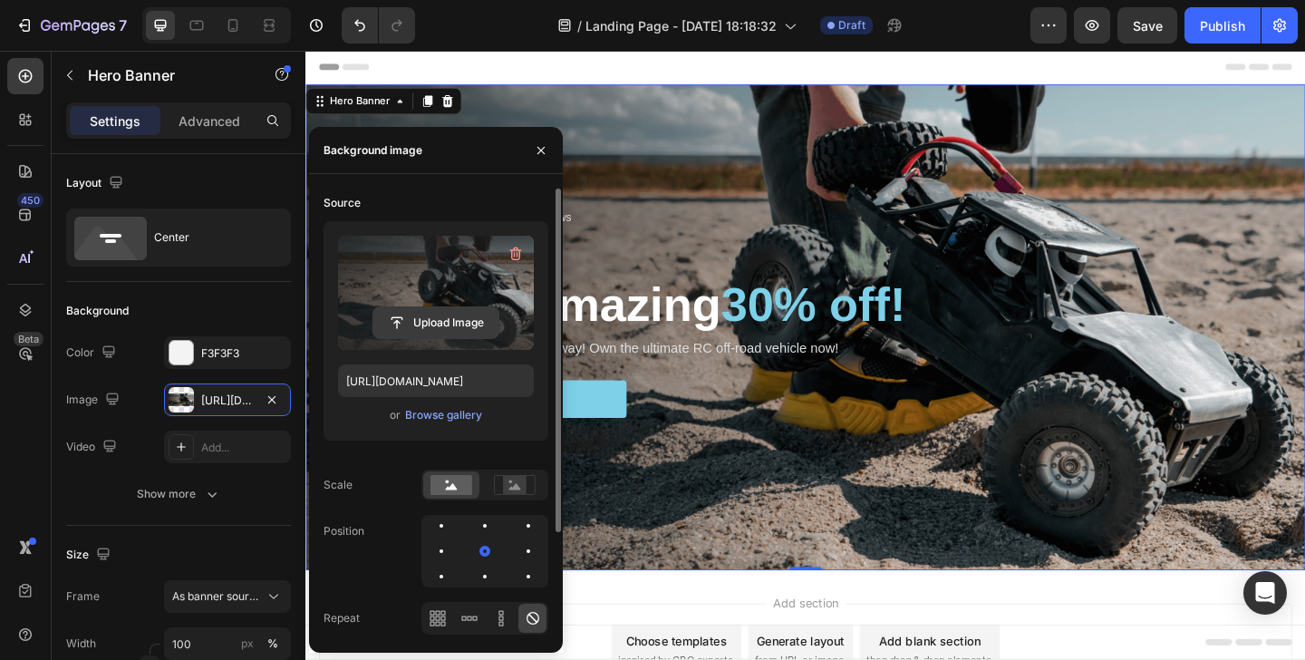
click at [451, 326] on input "file" at bounding box center [435, 322] width 125 height 31
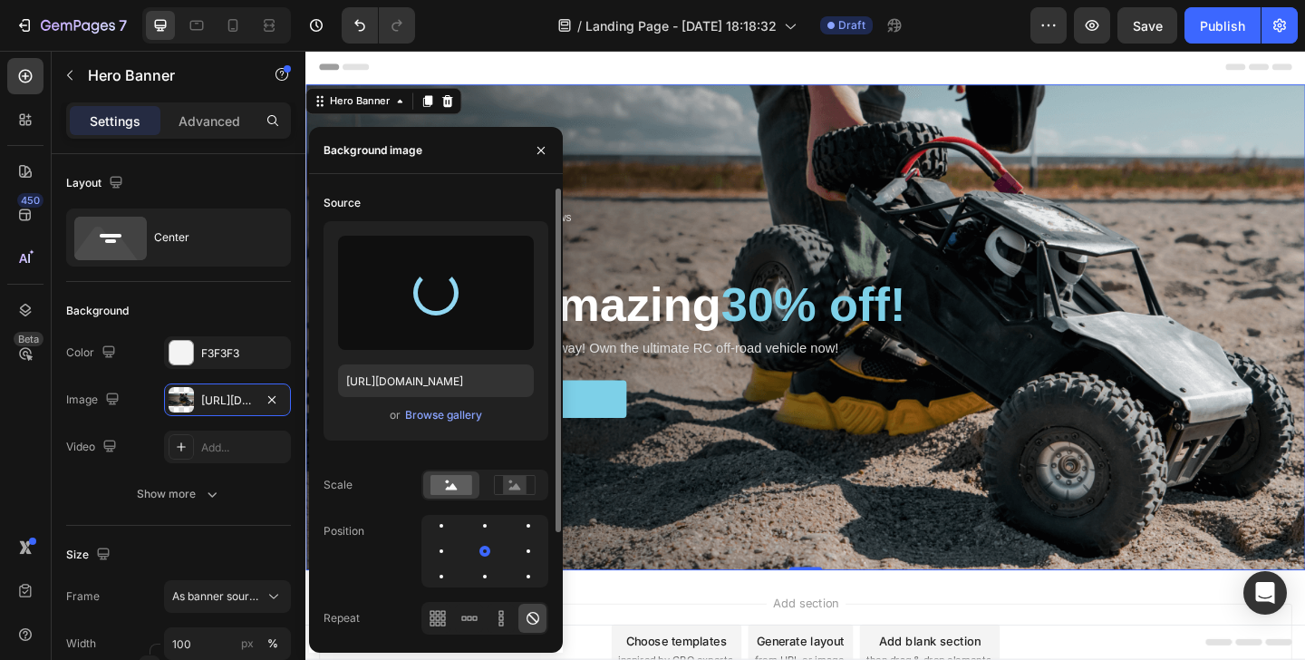
type input "[URL][DOMAIN_NAME]"
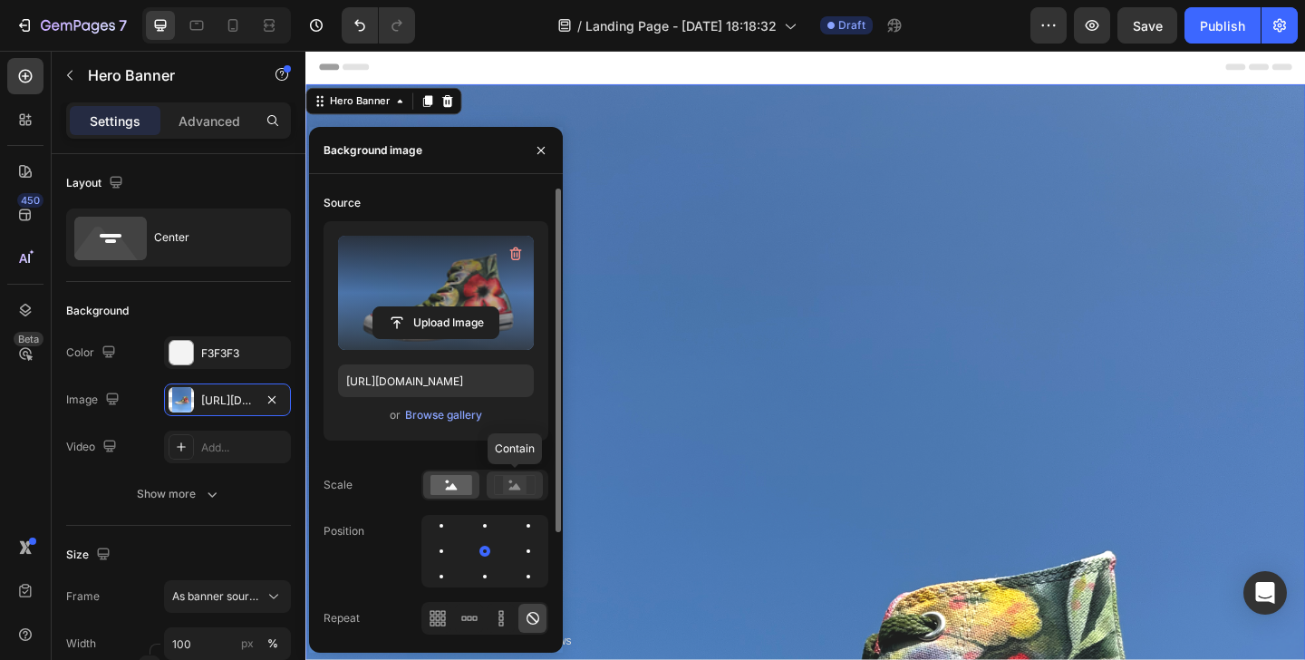
click at [509, 488] on icon at bounding box center [515, 486] width 12 height 6
click at [450, 487] on icon at bounding box center [452, 486] width 12 height 6
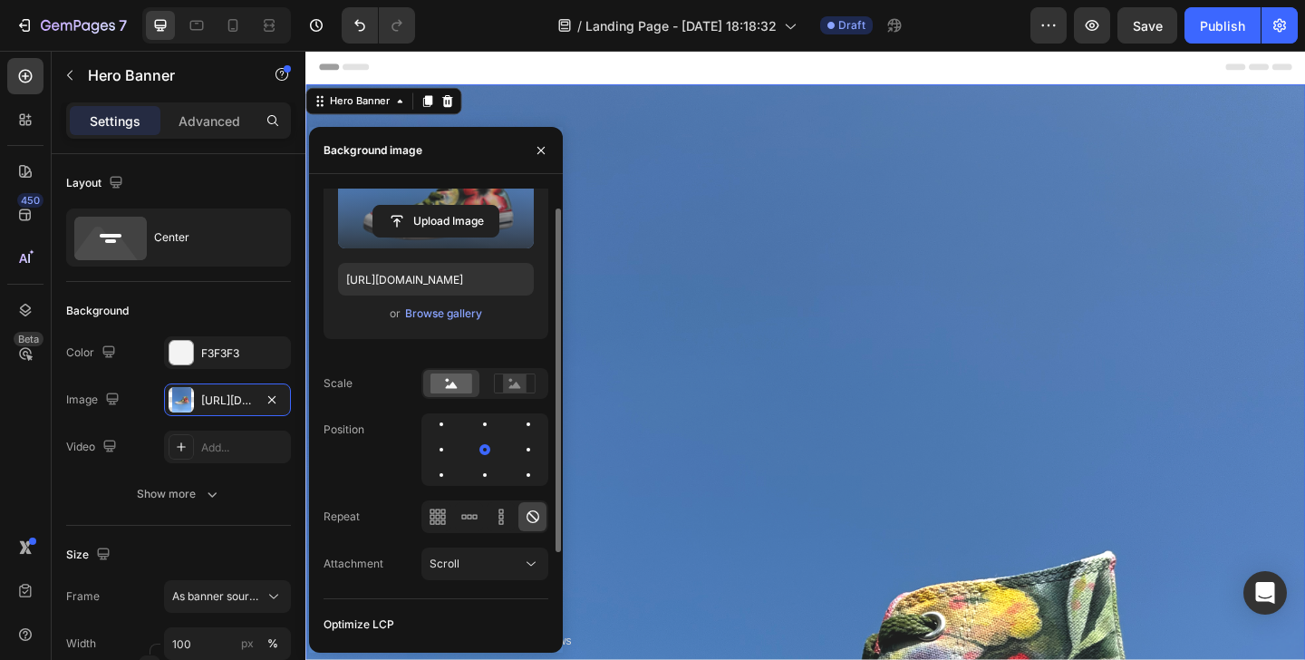
scroll to position [139, 0]
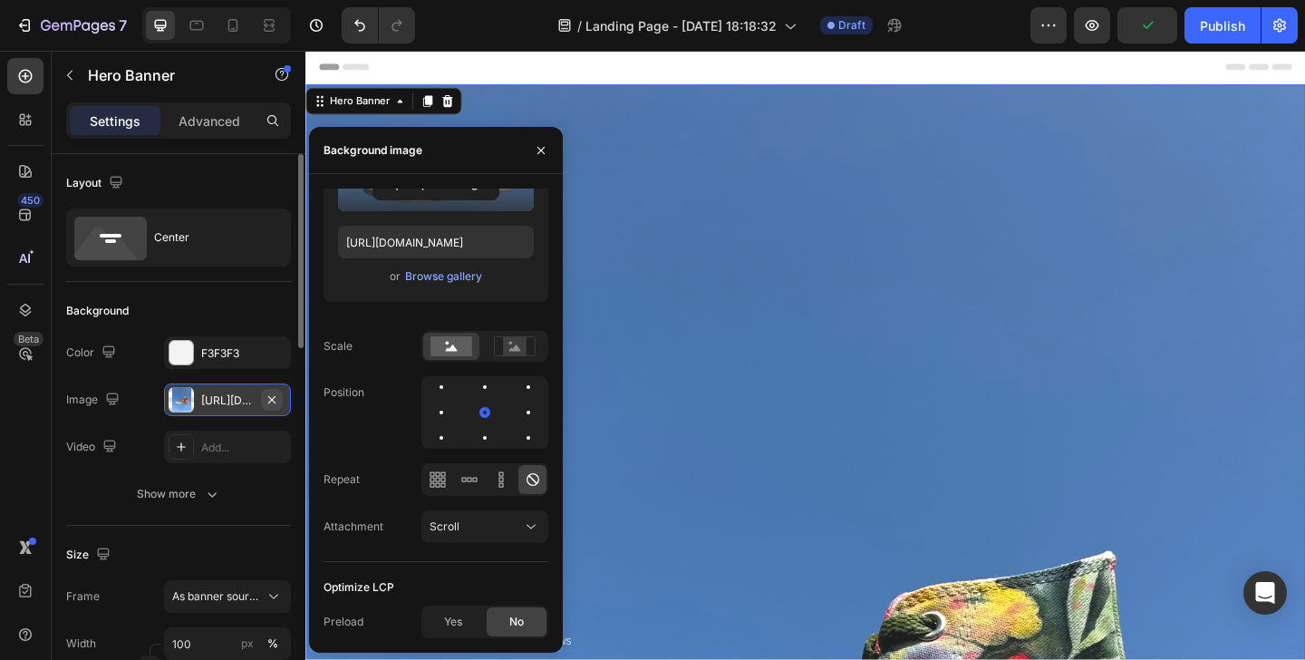
click at [270, 400] on icon "button" at bounding box center [271, 398] width 7 height 7
type input "Auto"
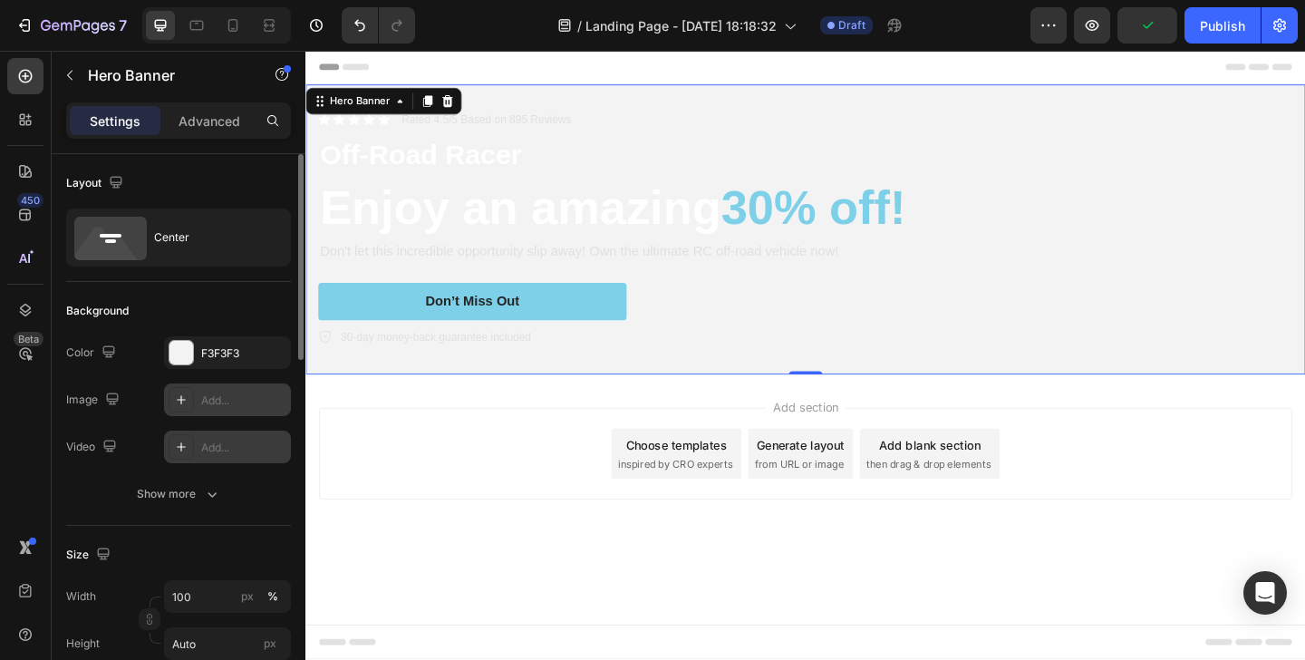
click at [187, 445] on icon at bounding box center [181, 447] width 15 height 15
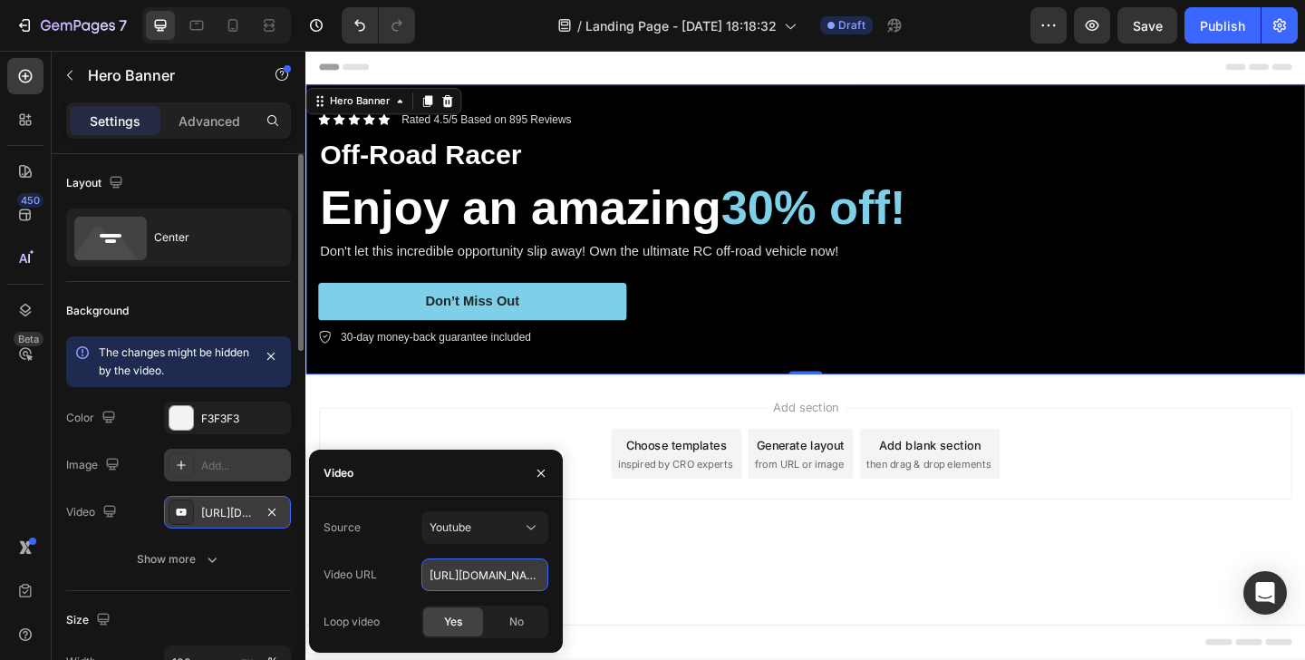
click at [483, 579] on input "[URL][DOMAIN_NAME]" at bounding box center [485, 574] width 127 height 33
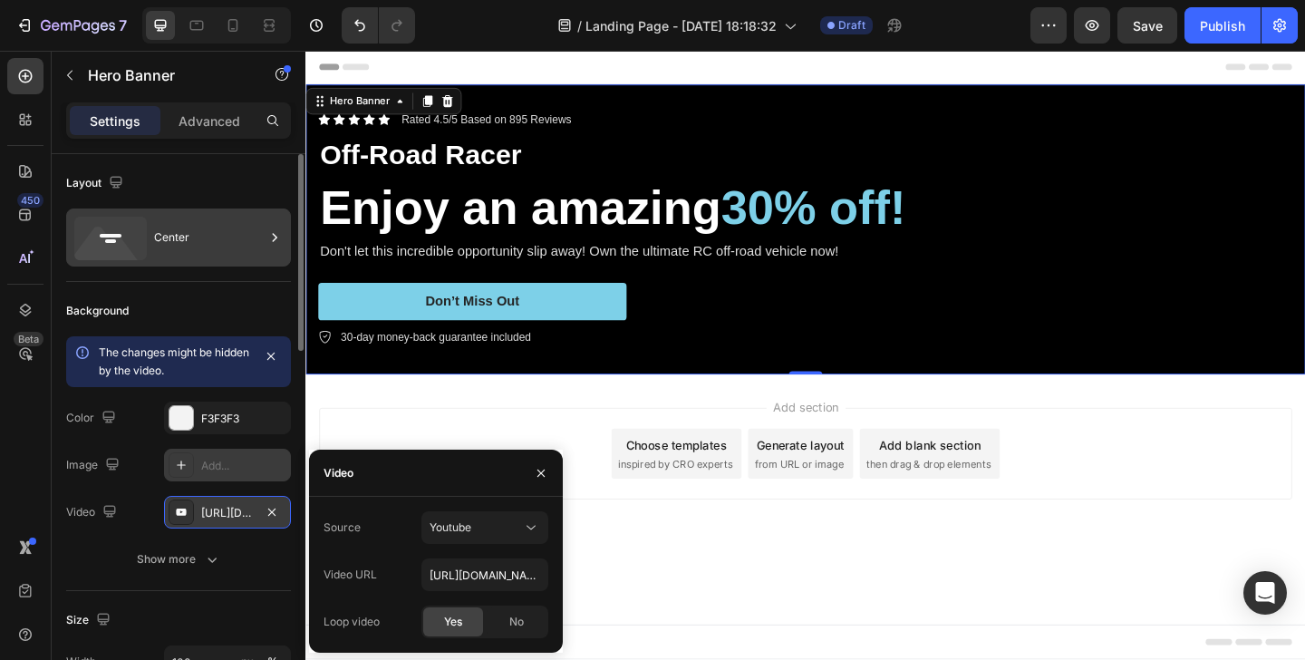
click at [116, 230] on icon at bounding box center [110, 239] width 73 height 44
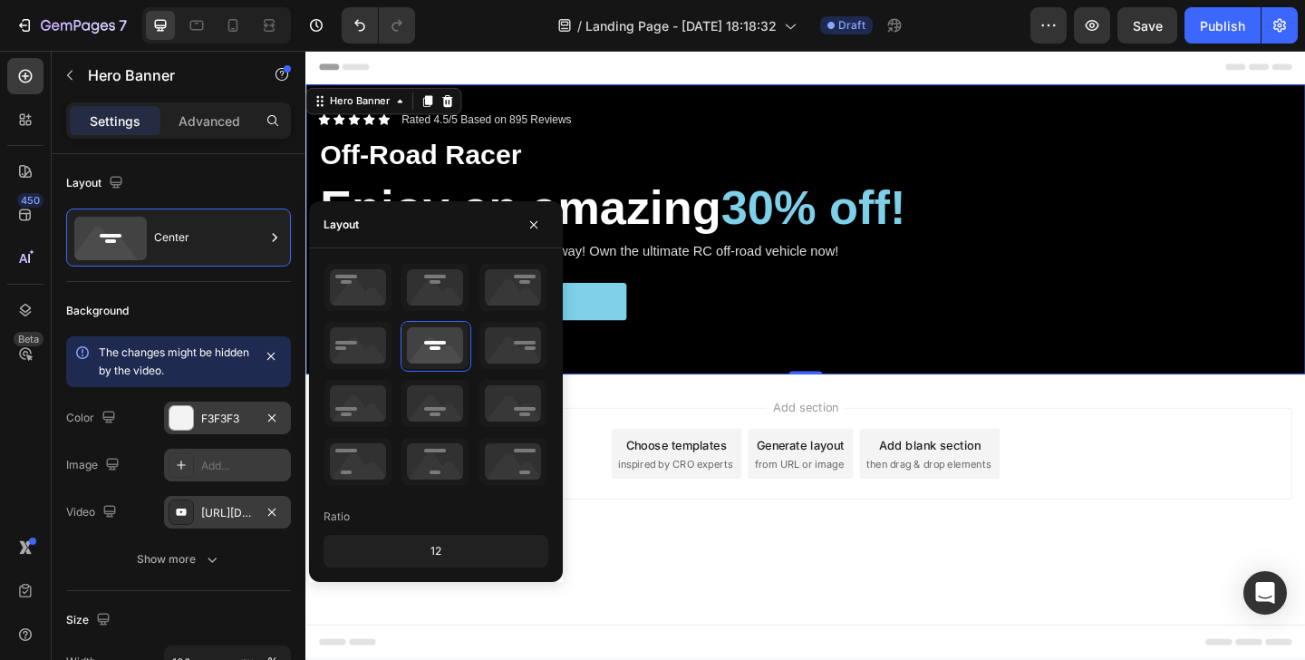
click at [176, 409] on div at bounding box center [182, 418] width 24 height 24
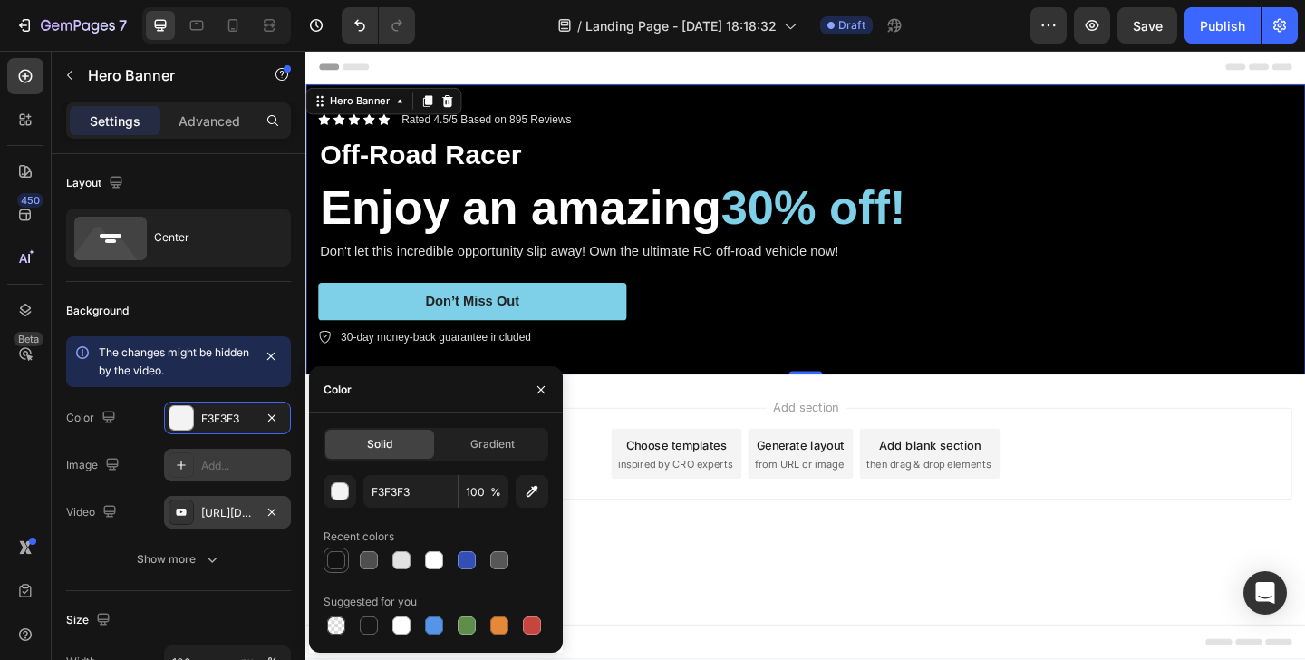
click at [339, 569] on div at bounding box center [336, 560] width 22 height 22
type input "121212"
click at [238, 310] on div "Background" at bounding box center [178, 310] width 225 height 29
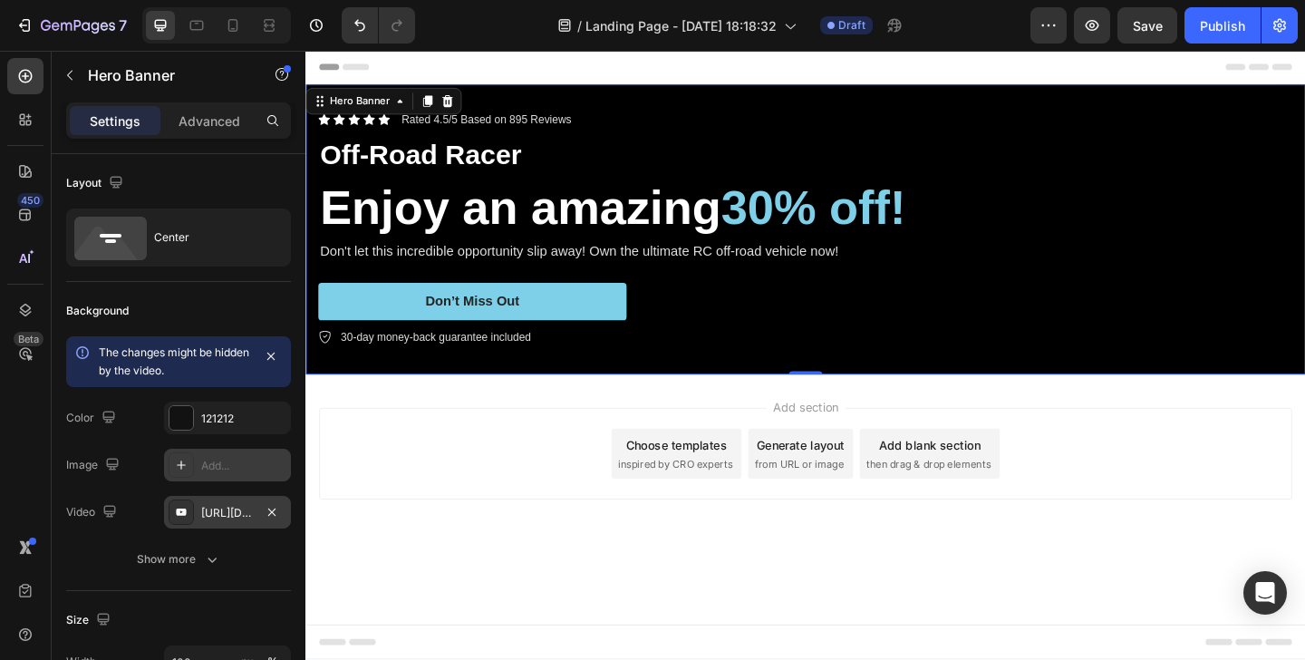
click at [189, 507] on div at bounding box center [181, 511] width 25 height 25
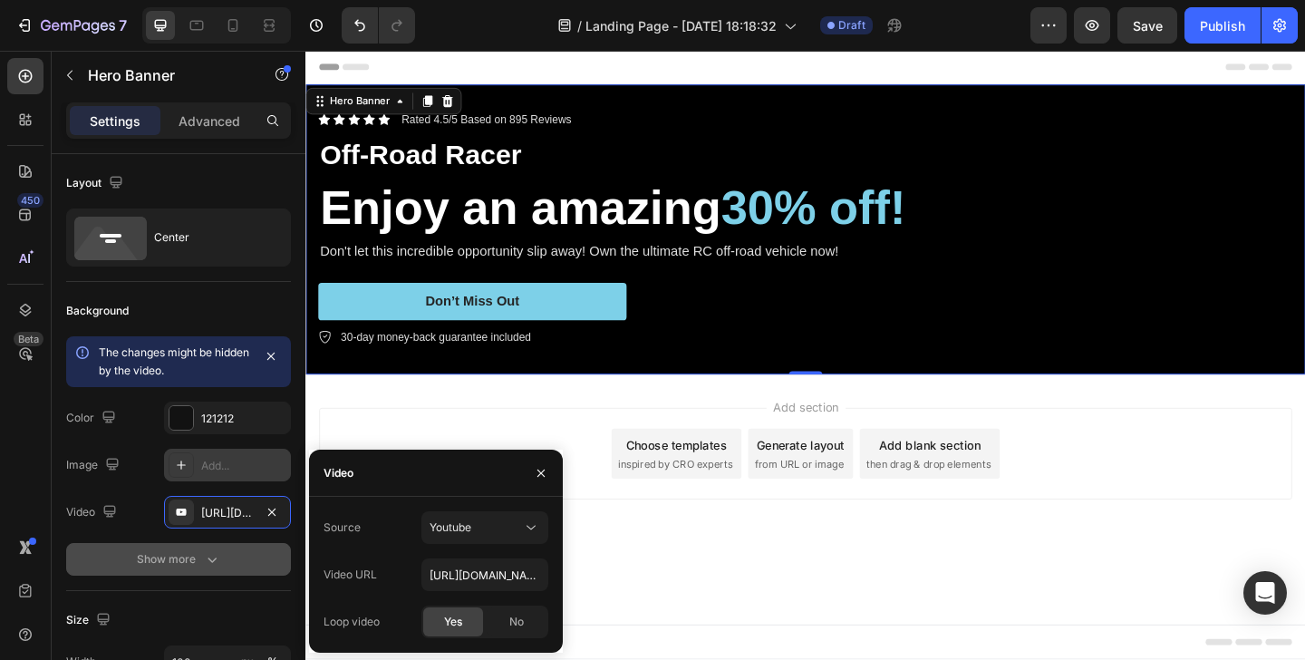
click at [279, 509] on button "button" at bounding box center [272, 512] width 22 height 22
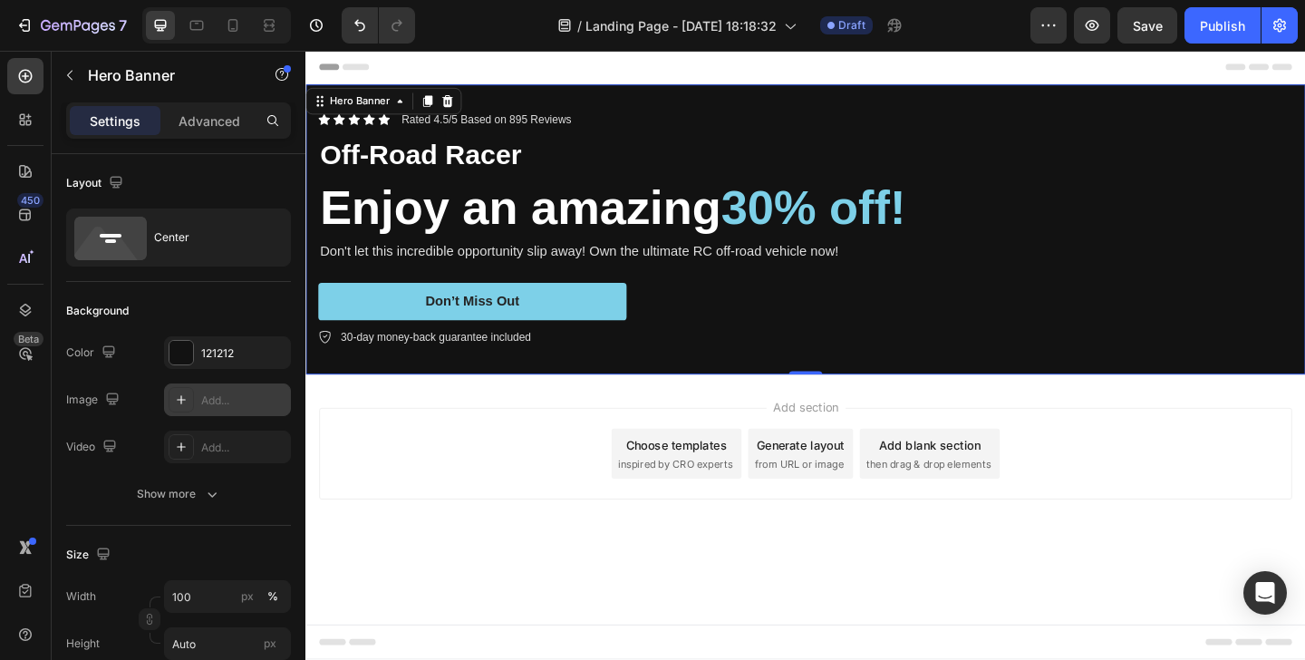
click at [187, 396] on icon at bounding box center [181, 399] width 15 height 15
type input "[URL][DOMAIN_NAME]"
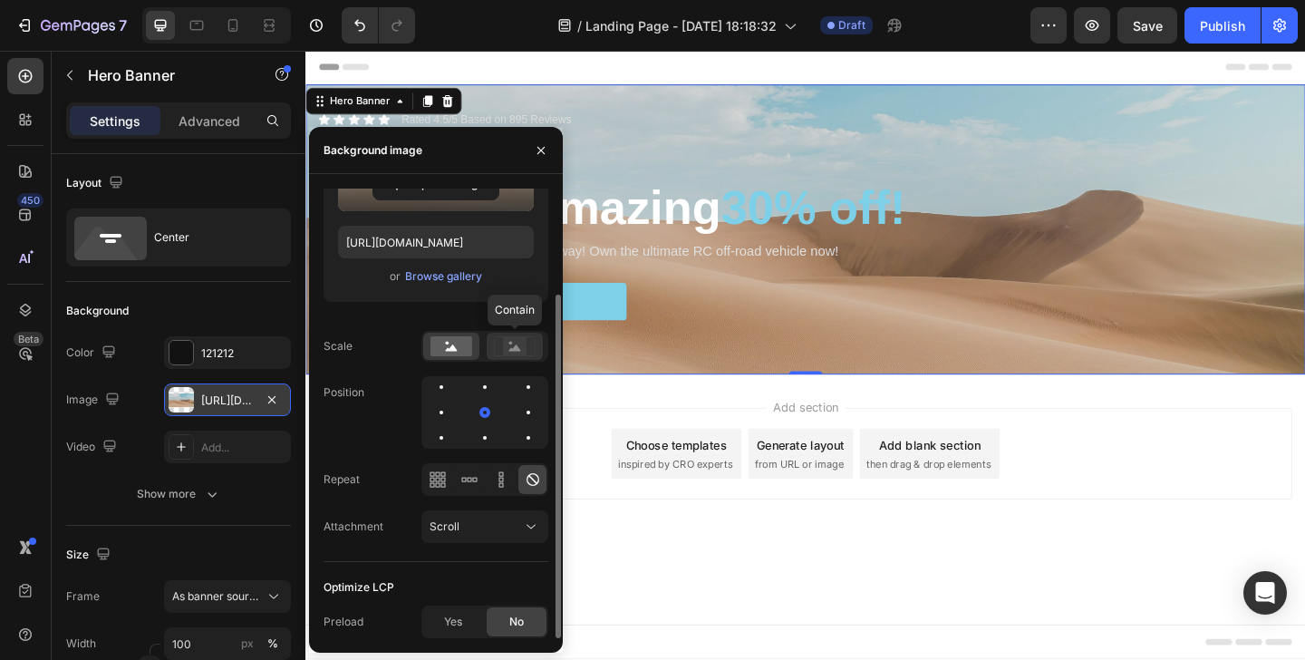
click at [518, 343] on rect at bounding box center [515, 346] width 24 height 18
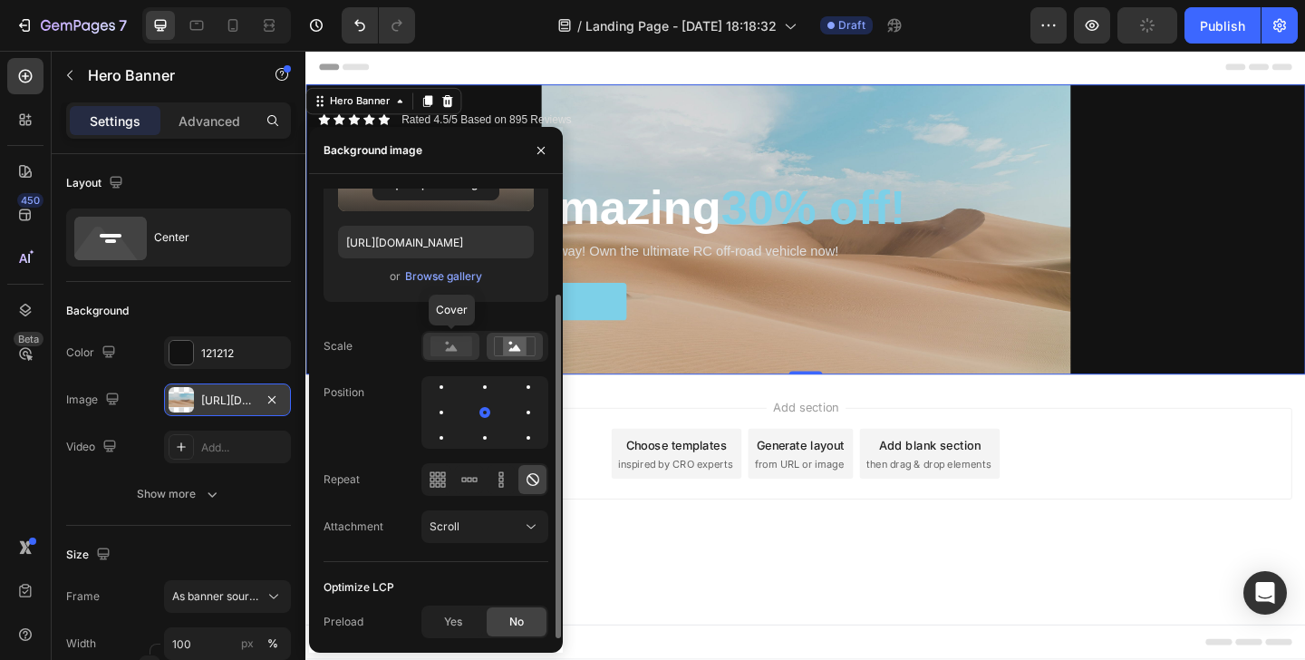
click at [451, 346] on icon at bounding box center [452, 347] width 12 height 6
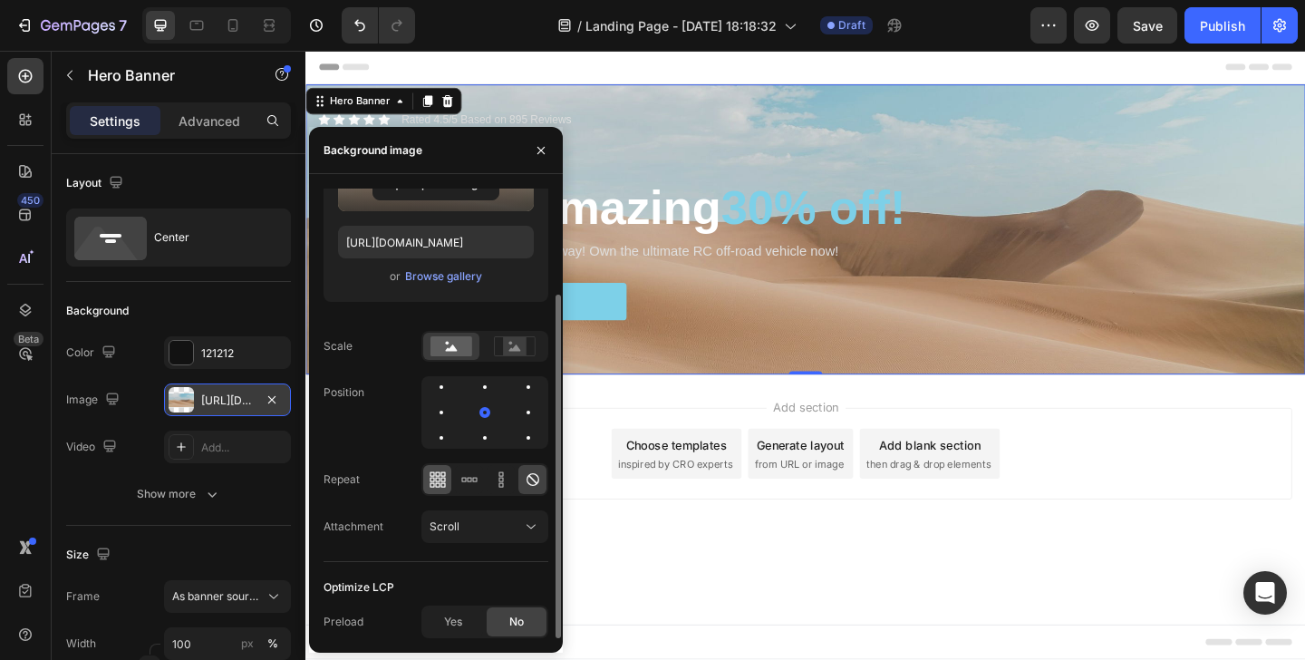
click at [440, 479] on icon at bounding box center [438, 479] width 18 height 18
click at [478, 482] on div at bounding box center [469, 479] width 28 height 29
click at [521, 417] on div at bounding box center [529, 413] width 22 height 22
click at [481, 414] on div at bounding box center [485, 413] width 22 height 22
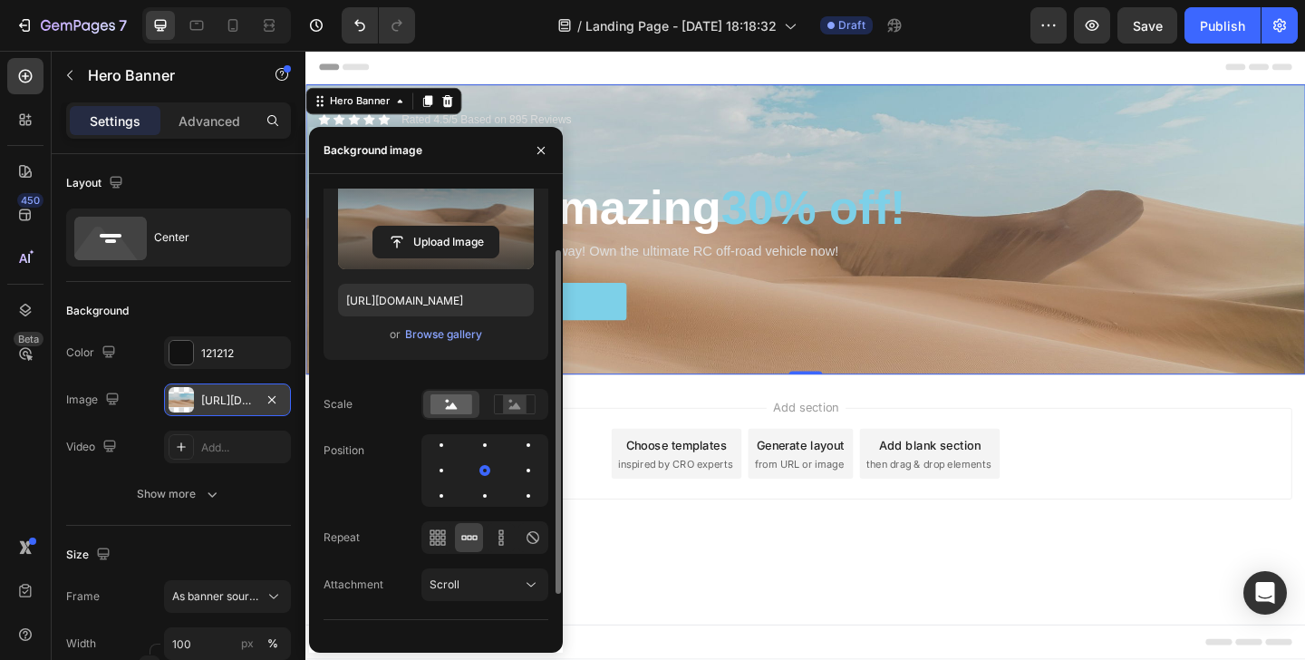
scroll to position [0, 0]
